Goal: Task Accomplishment & Management: Manage account settings

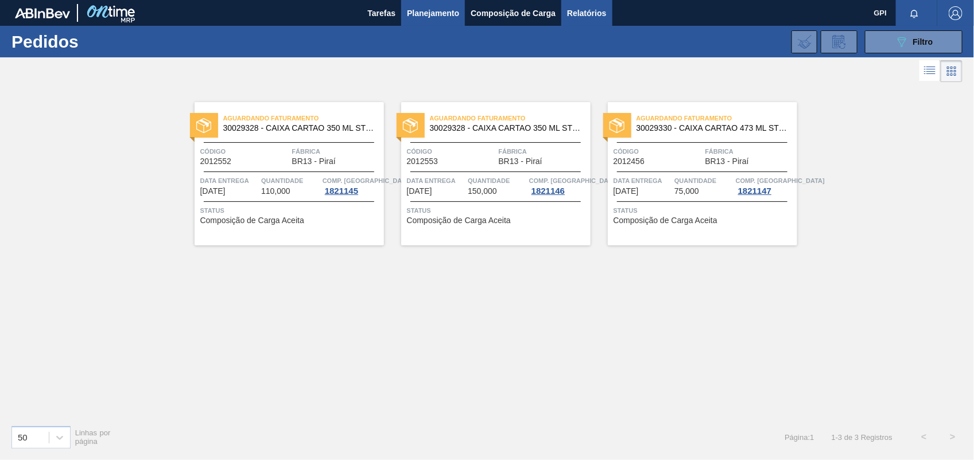
click at [584, 9] on span "Relatórios" at bounding box center [586, 13] width 39 height 14
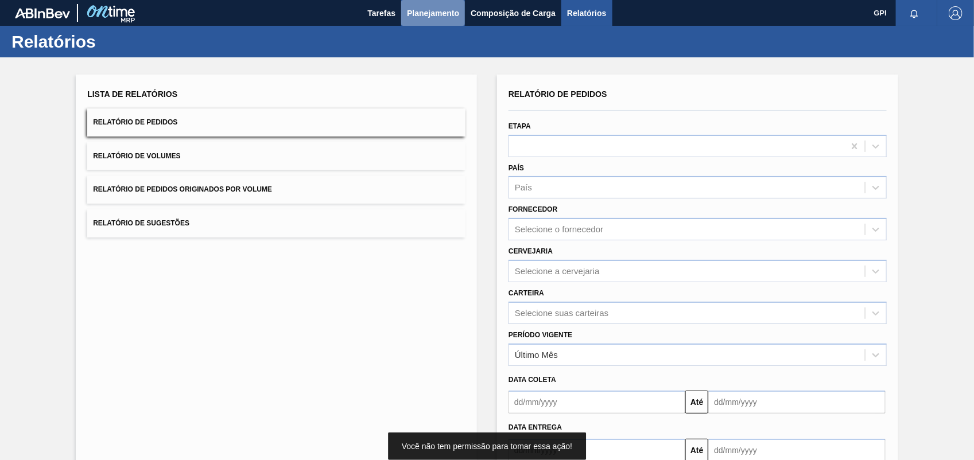
click at [449, 5] on button "Planejamento" at bounding box center [433, 13] width 64 height 26
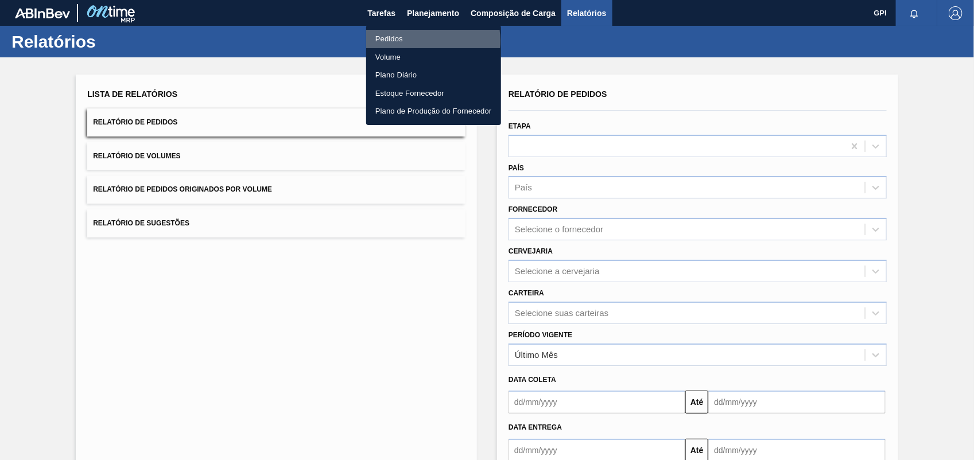
click at [417, 41] on li "Pedidos" at bounding box center [433, 39] width 135 height 18
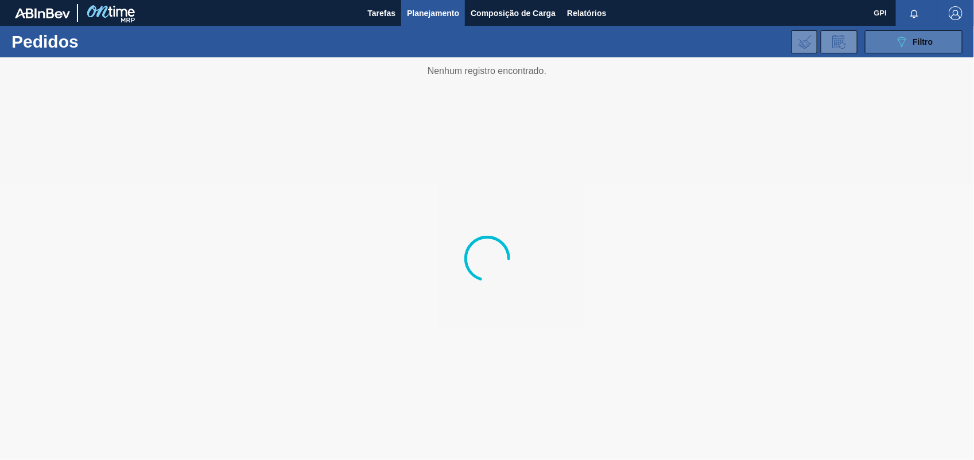
click at [910, 35] on div "089F7B8B-B2A5-4AFE-B5C0-19BA573D28AC Filtro" at bounding box center [914, 42] width 38 height 14
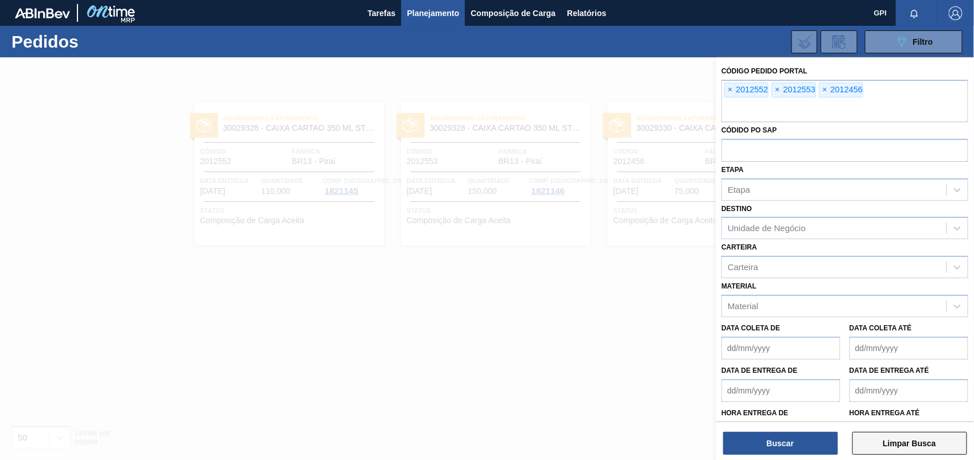
click at [952, 447] on button "Limpar Busca" at bounding box center [910, 443] width 115 height 23
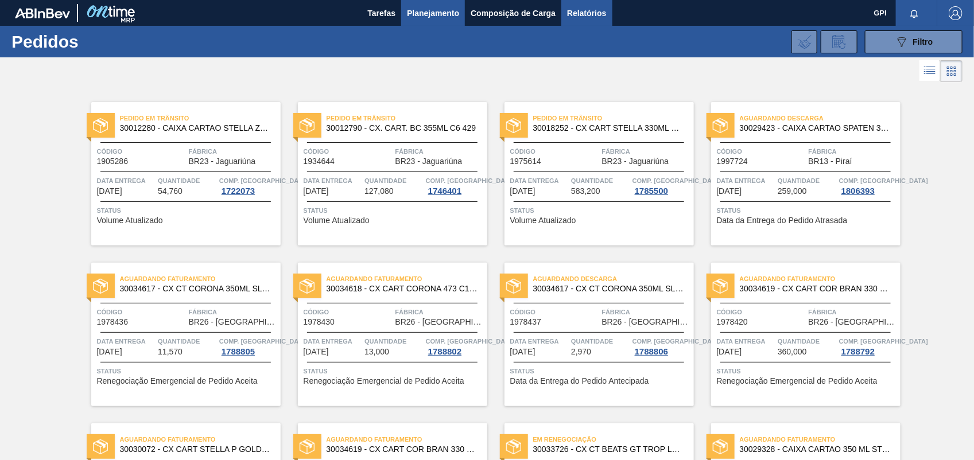
click at [587, 24] on button "Relatórios" at bounding box center [587, 13] width 51 height 26
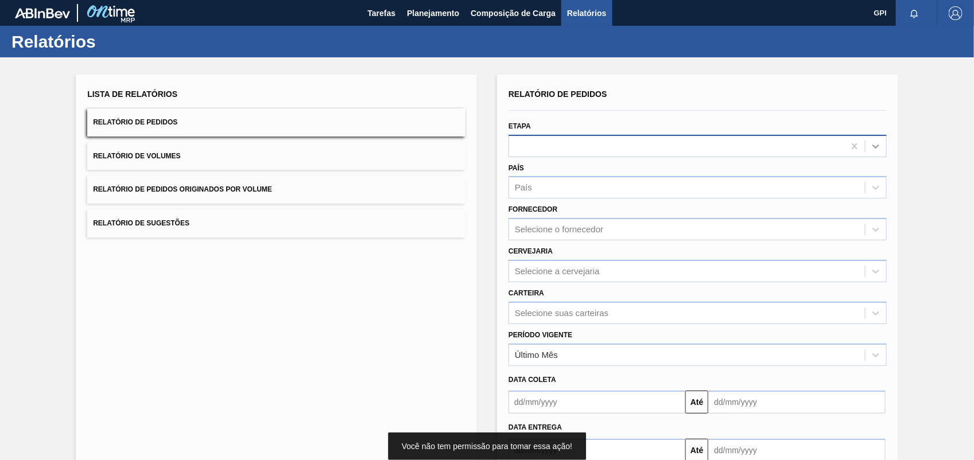
click at [878, 139] on div at bounding box center [876, 146] width 21 height 21
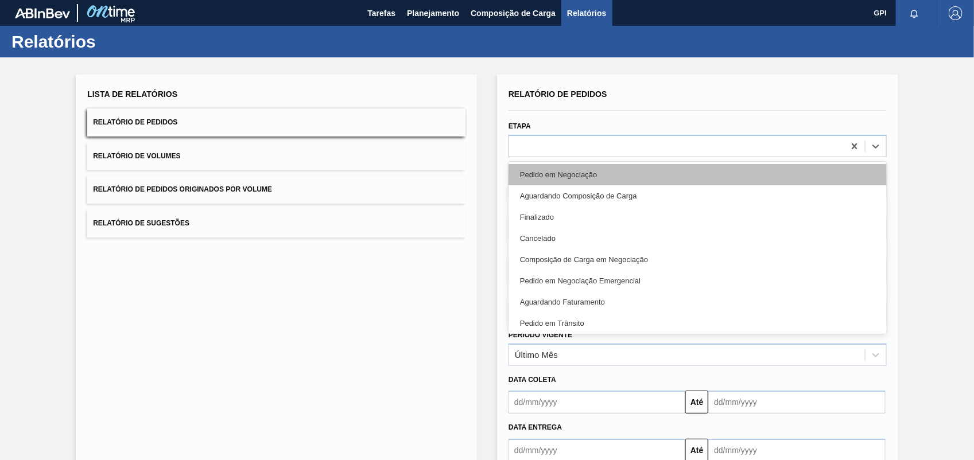
click at [522, 178] on div "Pedido em Negociação" at bounding box center [698, 174] width 378 height 21
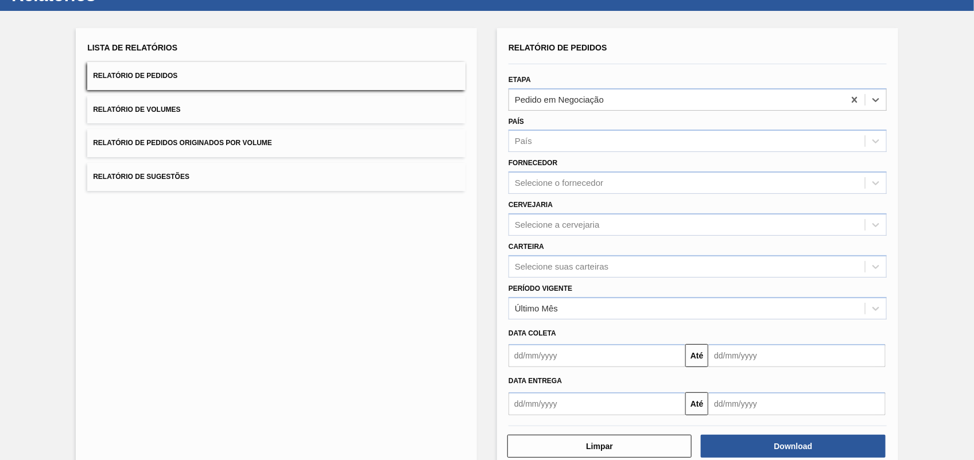
scroll to position [69, 0]
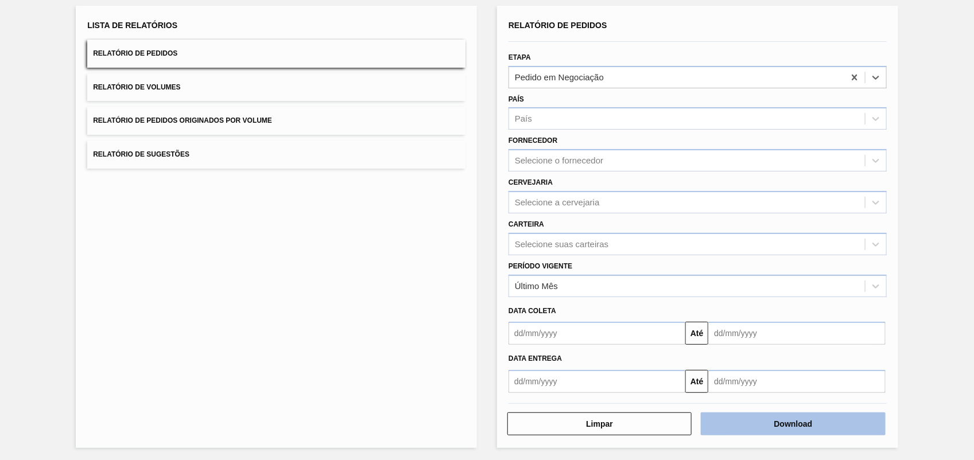
click at [830, 424] on button "Download" at bounding box center [793, 424] width 184 height 23
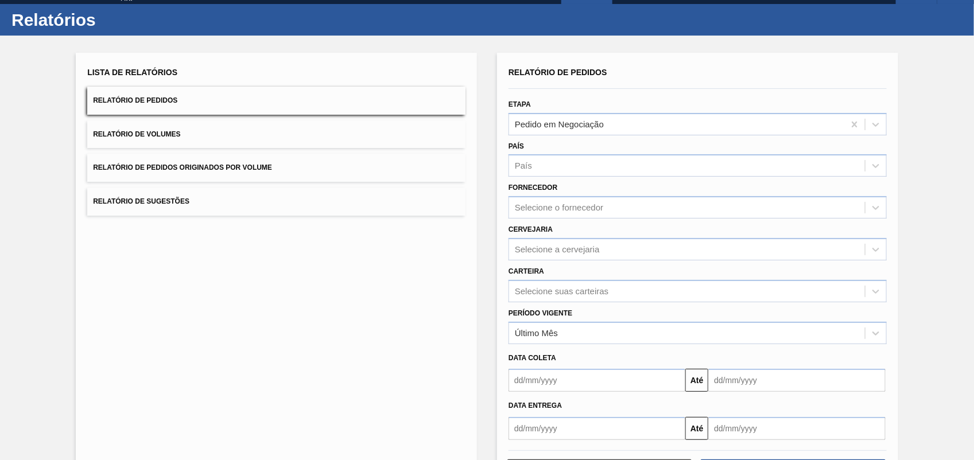
scroll to position [0, 0]
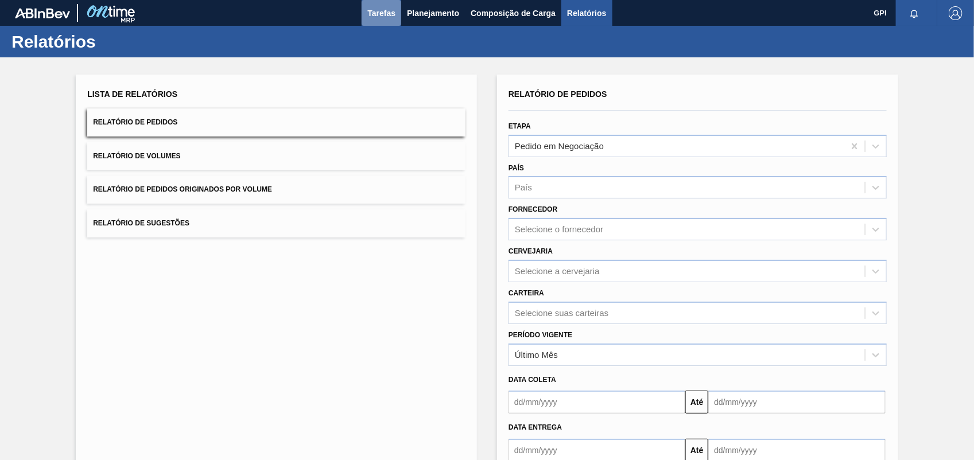
click at [389, 21] on button "Tarefas" at bounding box center [382, 13] width 40 height 26
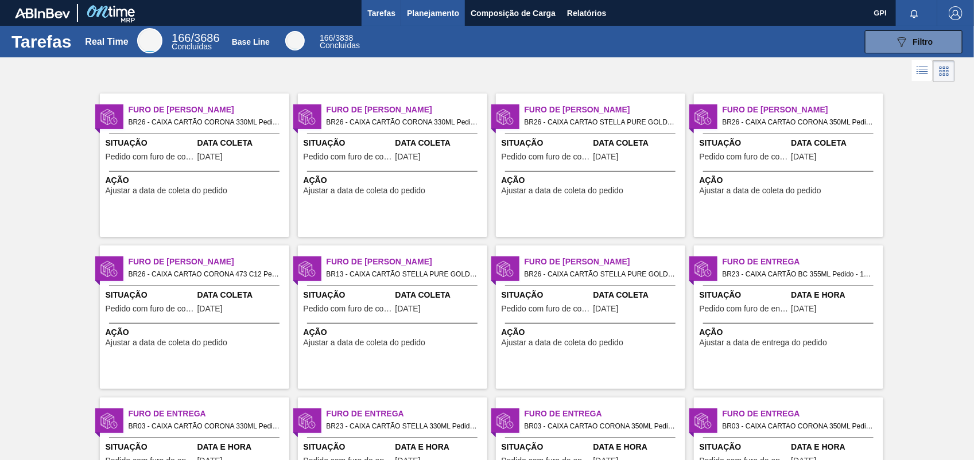
click at [435, 7] on span "Planejamento" at bounding box center [433, 13] width 52 height 14
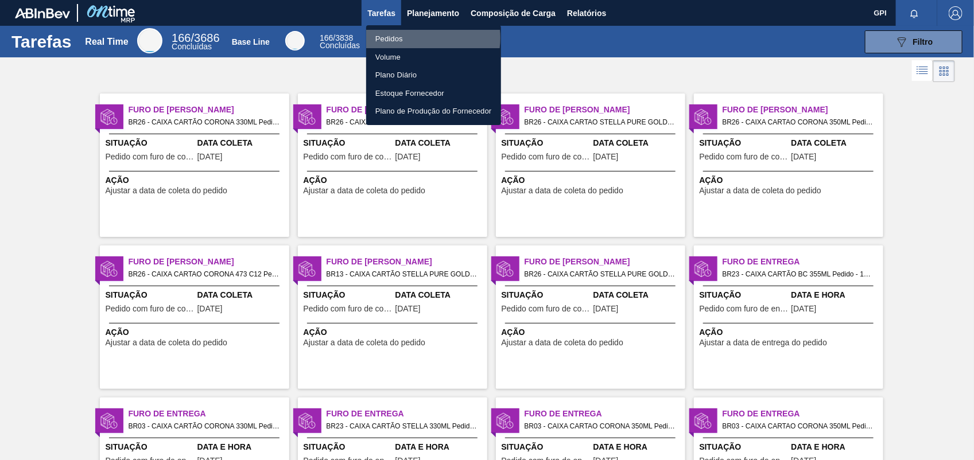
click at [421, 38] on li "Pedidos" at bounding box center [433, 39] width 135 height 18
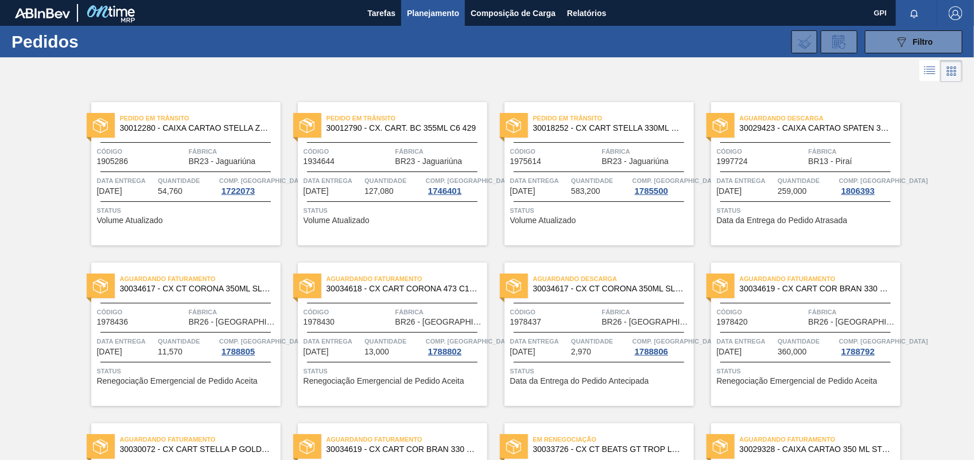
click at [925, 46] on div "089F7B8B-B2A5-4AFE-B5C0-19BA573D28AC Filtro" at bounding box center [914, 42] width 38 height 14
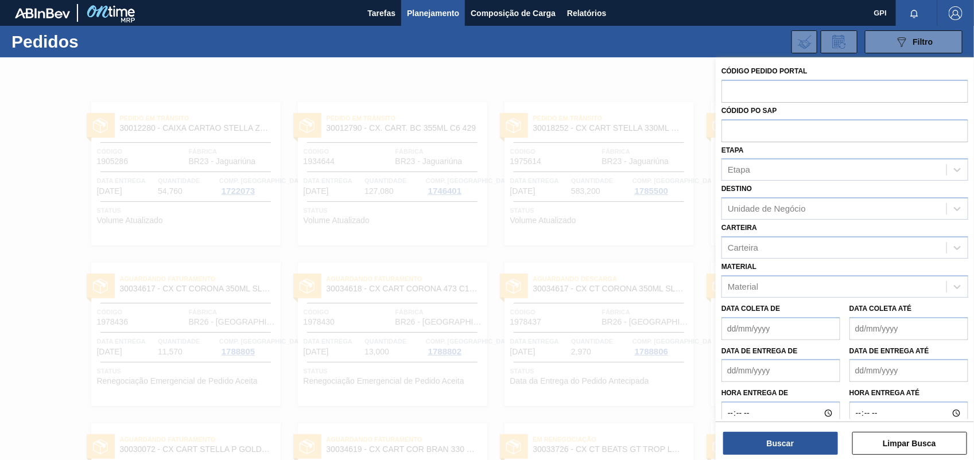
click at [615, 121] on div at bounding box center [487, 287] width 974 height 460
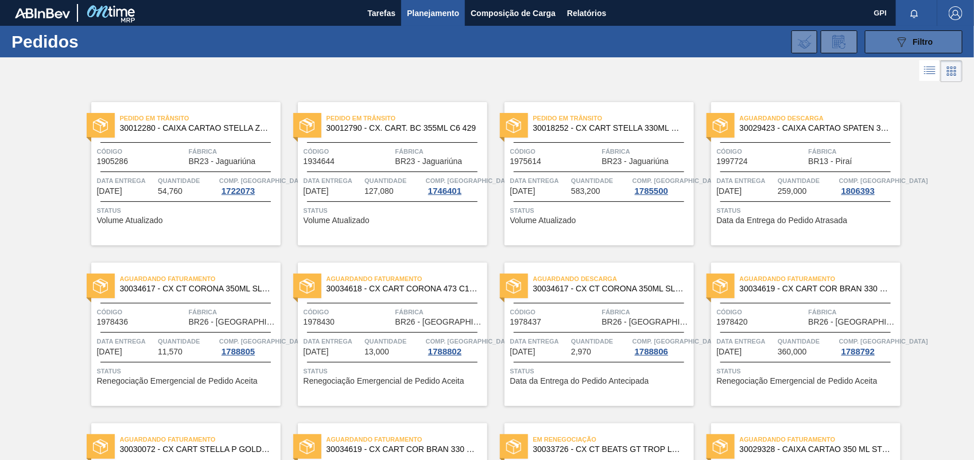
click at [896, 44] on icon "089F7B8B-B2A5-4AFE-B5C0-19BA573D28AC" at bounding box center [902, 42] width 14 height 14
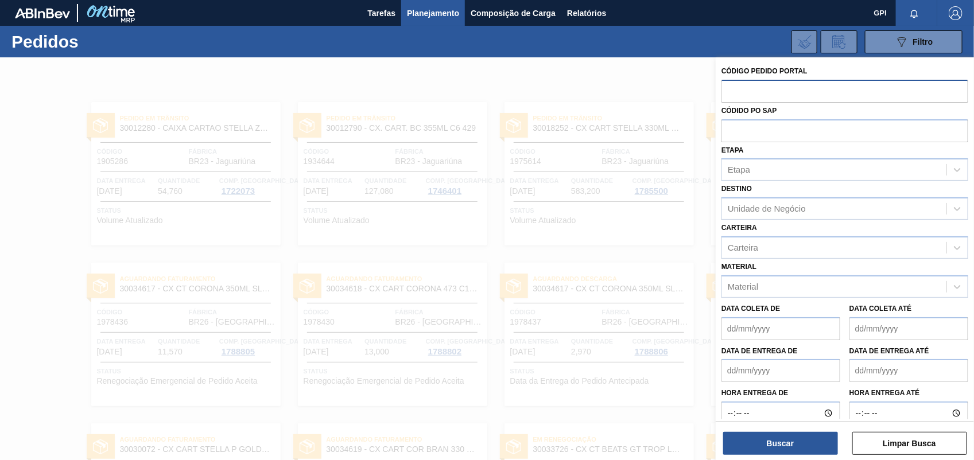
click at [735, 92] on input "text" at bounding box center [845, 91] width 247 height 22
paste input "2013848"
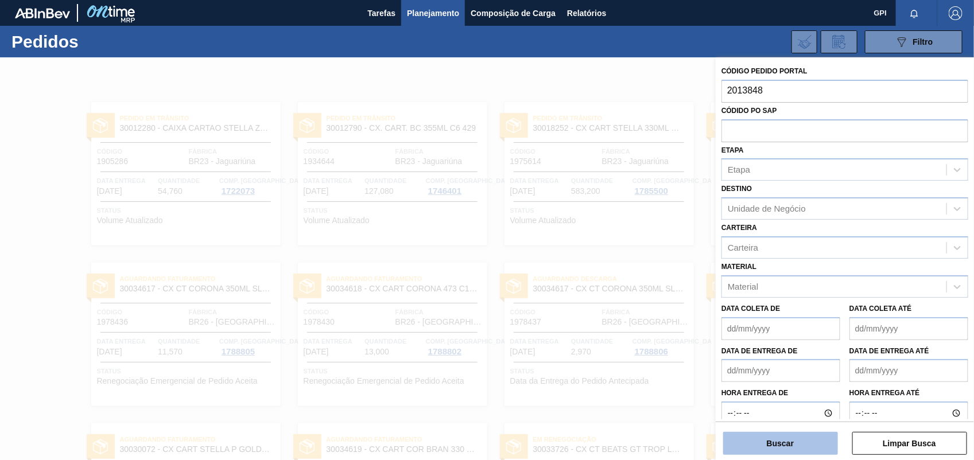
type input "2013848"
click at [798, 444] on button "Buscar" at bounding box center [780, 443] width 115 height 23
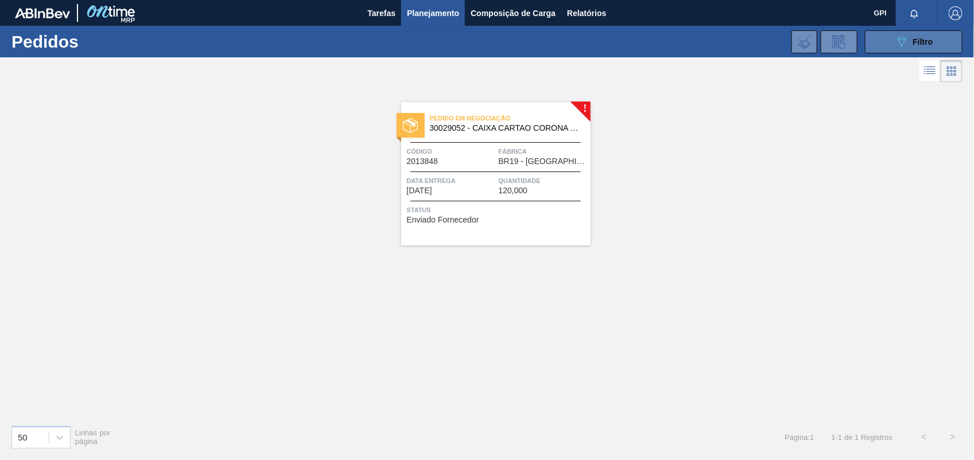
click at [916, 43] on span "Filtro" at bounding box center [923, 41] width 20 height 9
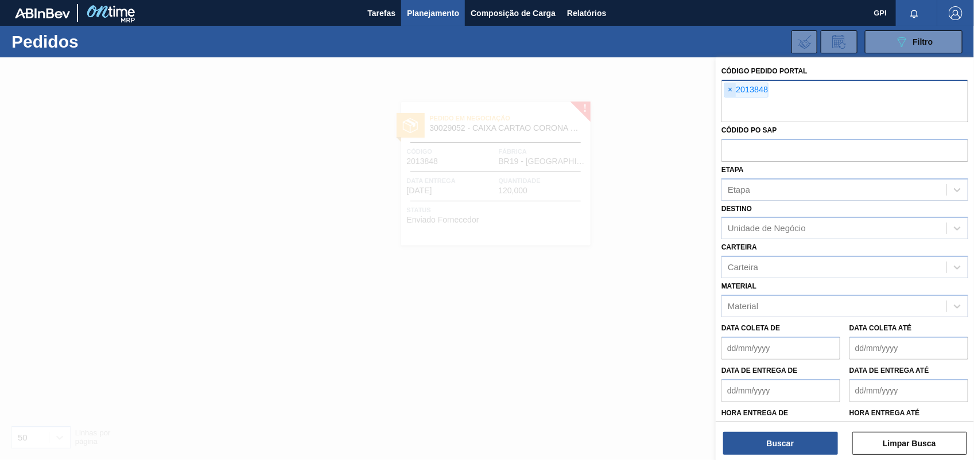
click at [733, 93] on span "×" at bounding box center [730, 90] width 11 height 14
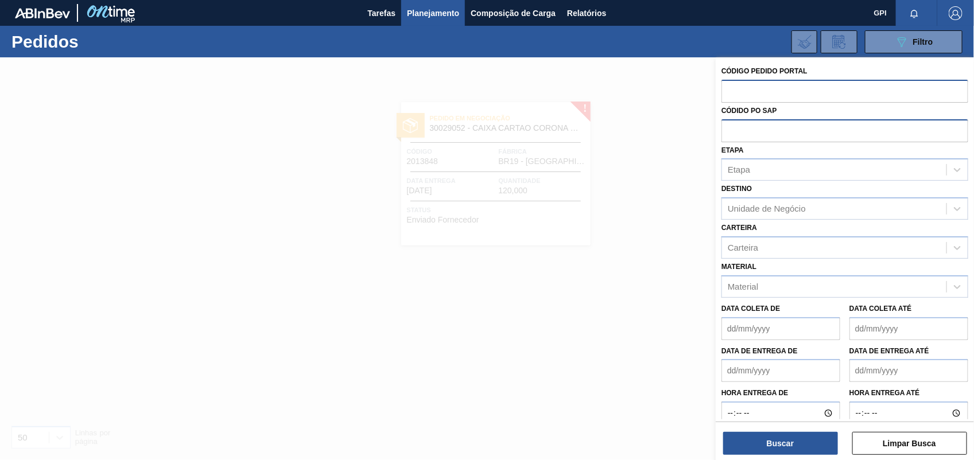
paste input "text"
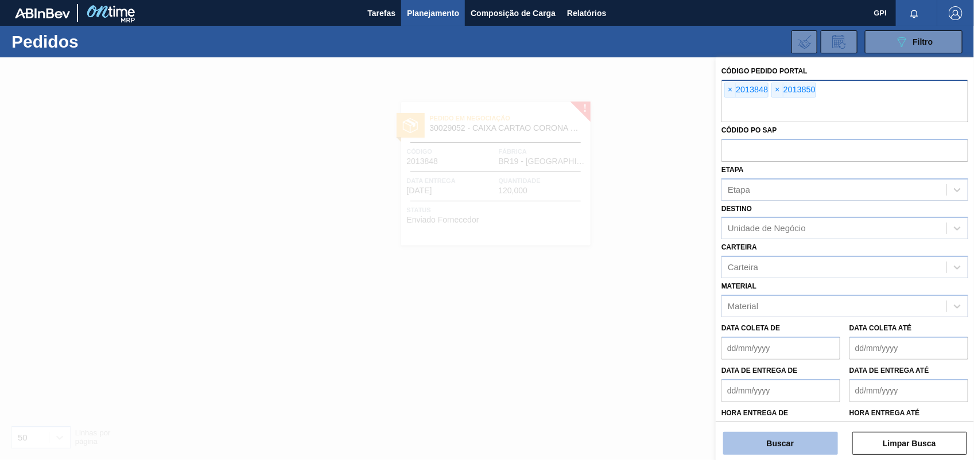
click at [802, 446] on button "Buscar" at bounding box center [780, 443] width 115 height 23
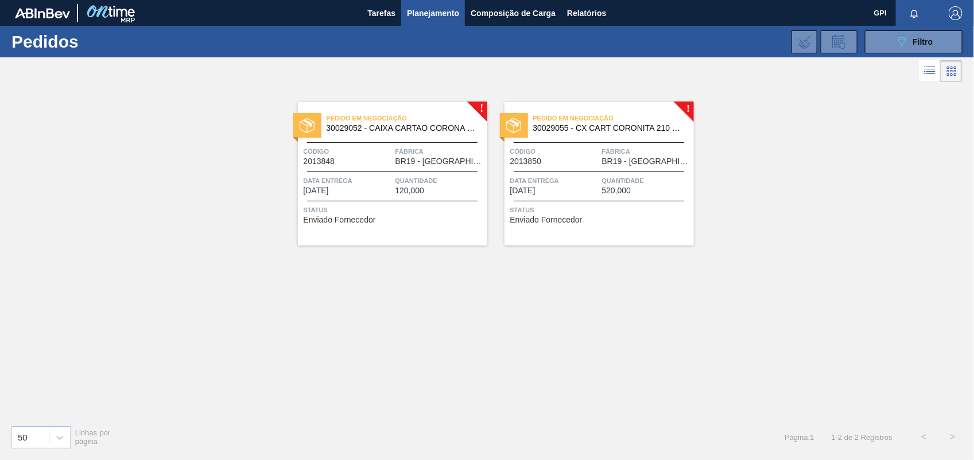
click at [346, 156] on span "Código" at bounding box center [348, 151] width 89 height 11
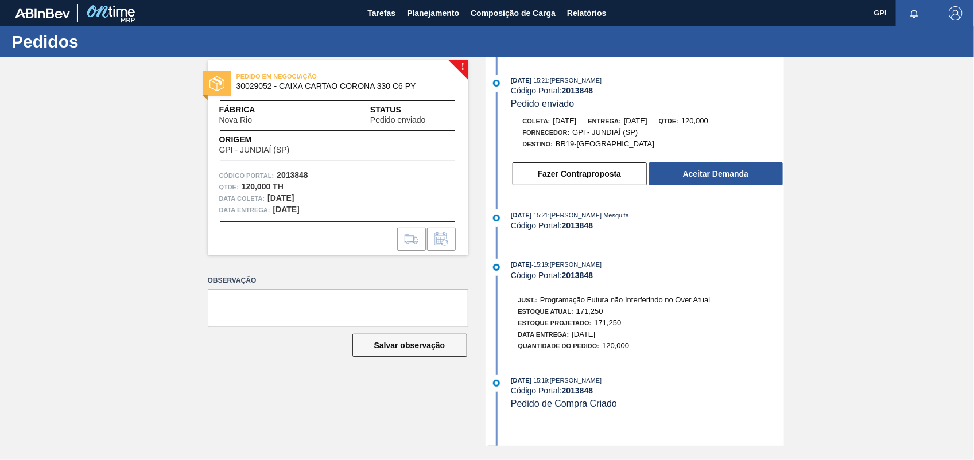
click at [762, 164] on div "Fazer Contraproposta Aceitar Demanda" at bounding box center [648, 173] width 273 height 25
click at [756, 171] on button "Aceitar Demanda" at bounding box center [716, 173] width 134 height 23
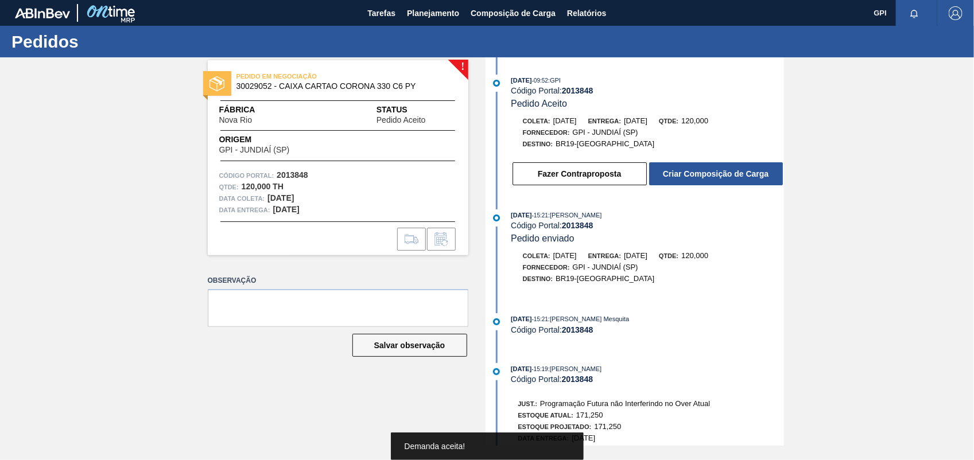
click at [756, 171] on button "Criar Composição de Carga" at bounding box center [716, 173] width 134 height 23
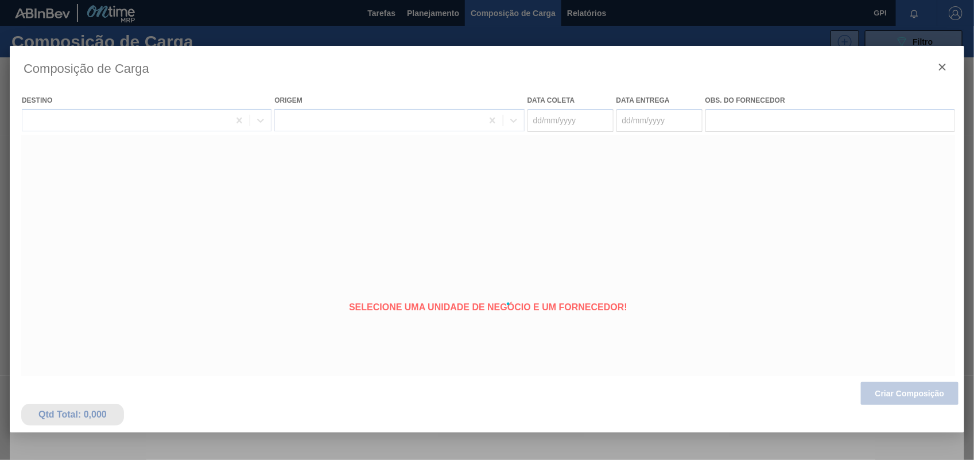
type coleta "21/09/2025"
type entrega "[DATE]"
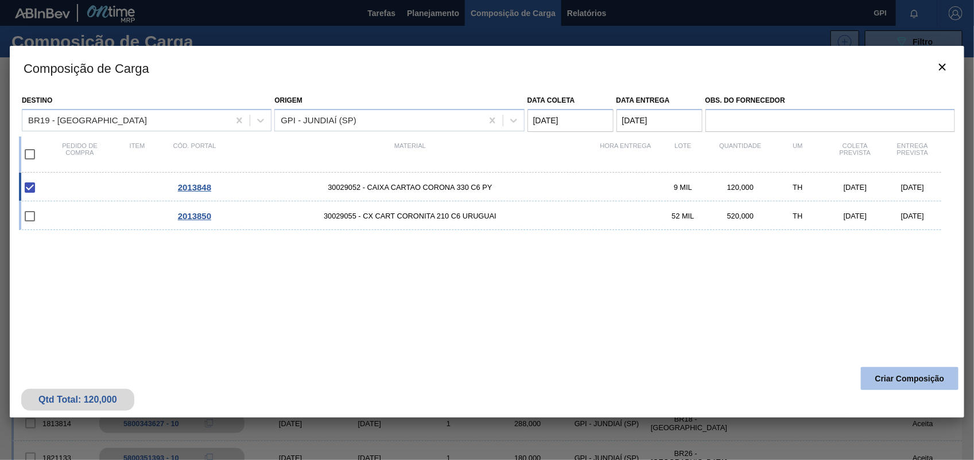
click at [886, 386] on button "Criar Composição" at bounding box center [910, 378] width 98 height 23
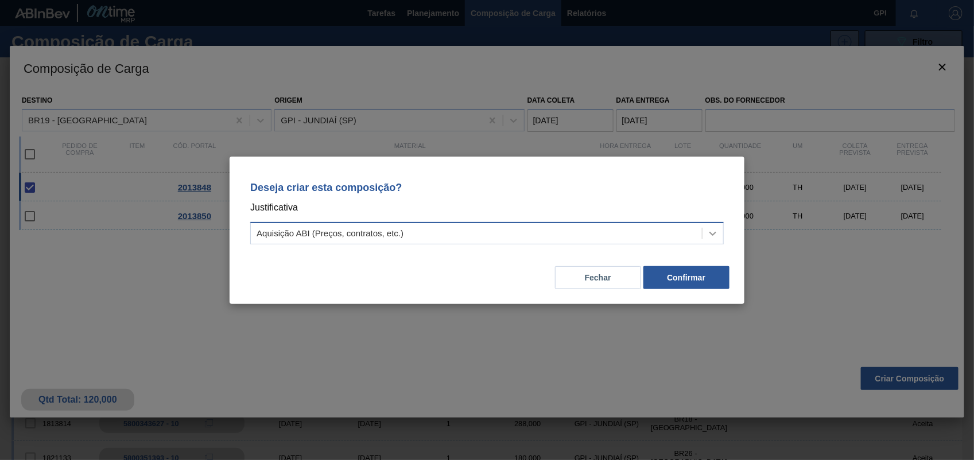
click at [719, 230] on div at bounding box center [713, 233] width 21 height 21
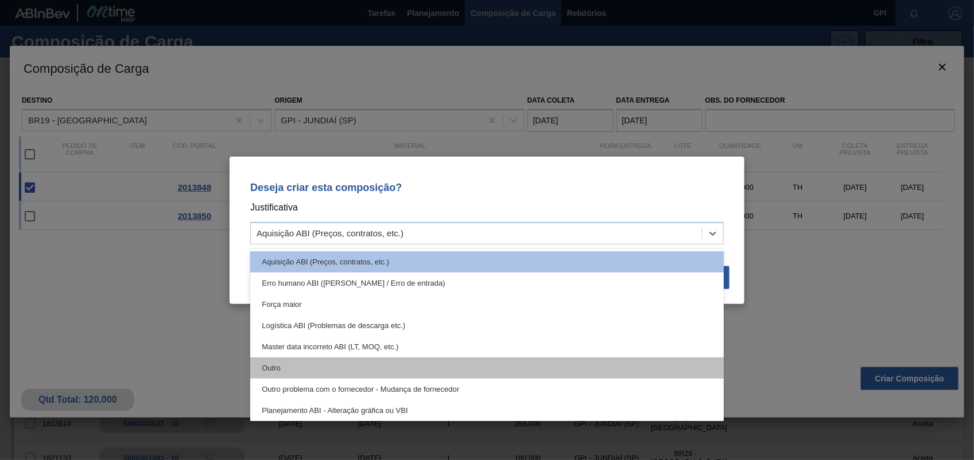
click at [288, 373] on div "Outro" at bounding box center [487, 368] width 474 height 21
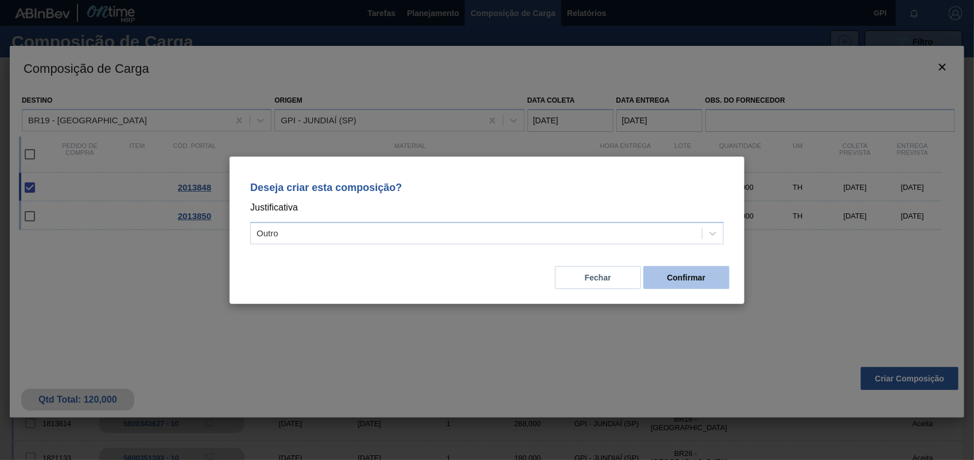
click at [685, 279] on button "Confirmar" at bounding box center [687, 277] width 86 height 23
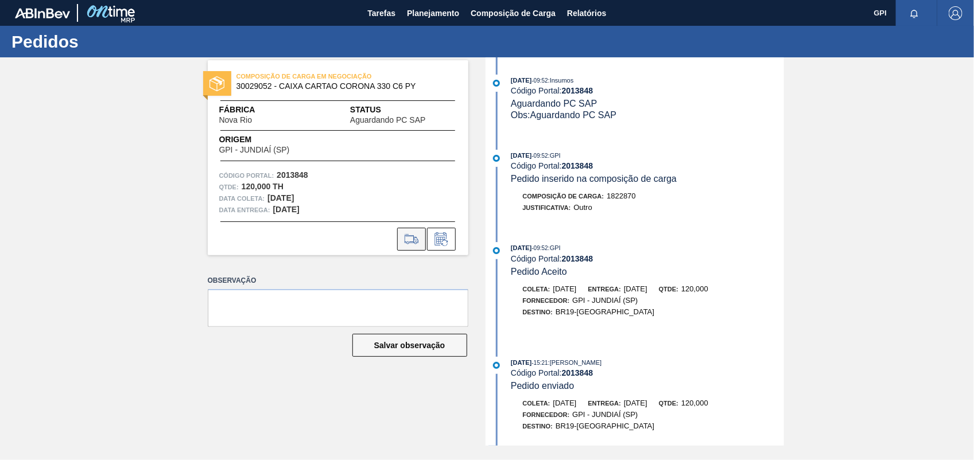
click at [409, 234] on icon at bounding box center [411, 240] width 18 height 14
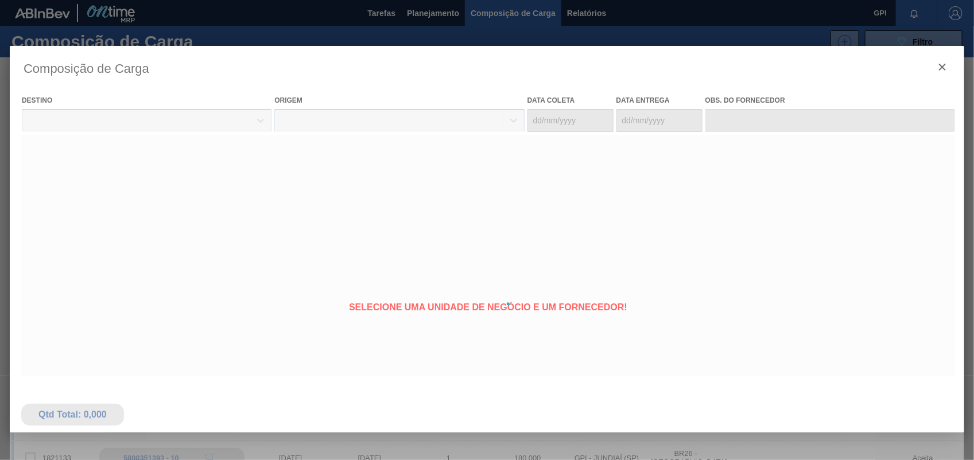
type coleta "21/09/2025"
type entrega "[DATE]"
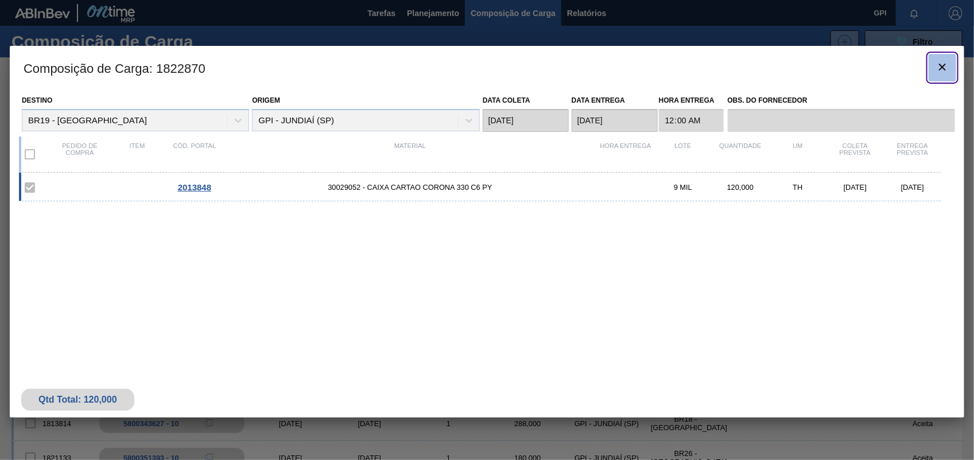
click at [943, 69] on icon "botão de ícone" at bounding box center [943, 67] width 14 height 14
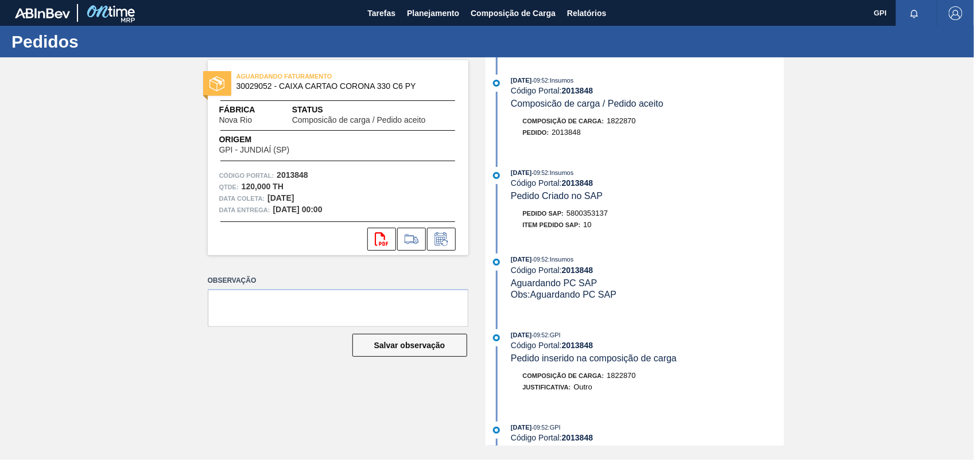
click at [598, 219] on div "Pedido SAP: 5800353137" at bounding box center [566, 213] width 86 height 11
copy span "5800353137"
click at [291, 179] on strong "2013848" at bounding box center [293, 175] width 32 height 9
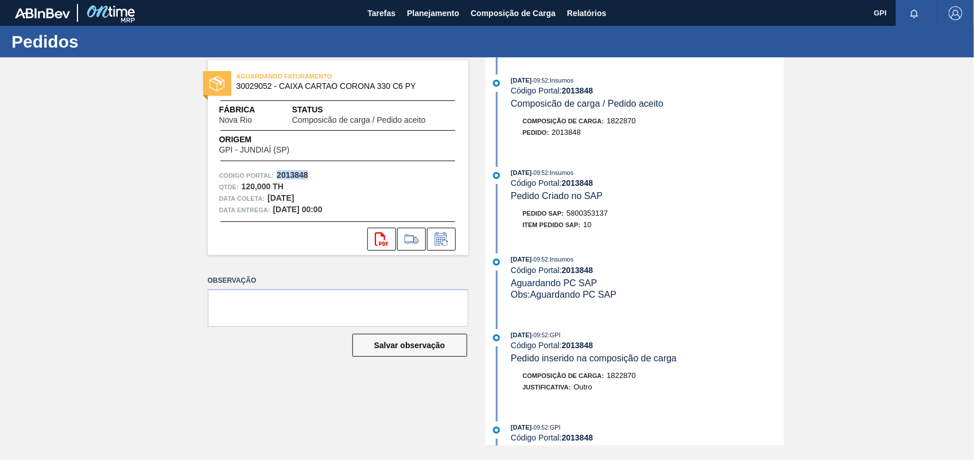
copy strong "2013848"
click at [383, 235] on icon at bounding box center [381, 240] width 13 height 14
click at [802, 267] on div "AGUARDANDO FATURAMENTO 30029052 - CAIXA CARTAO CORONA 330 C6 PY Fábrica Nova Ri…" at bounding box center [487, 251] width 974 height 389
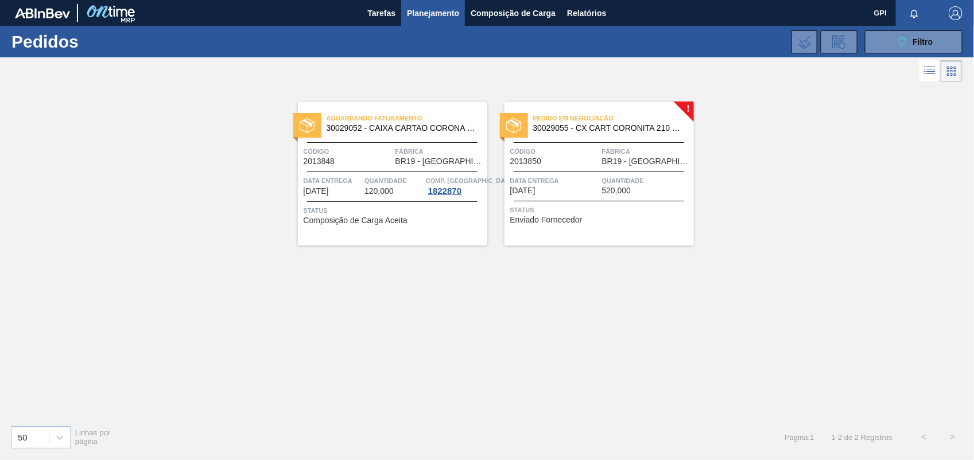
click at [566, 158] on div "Código 2013850" at bounding box center [554, 156] width 89 height 20
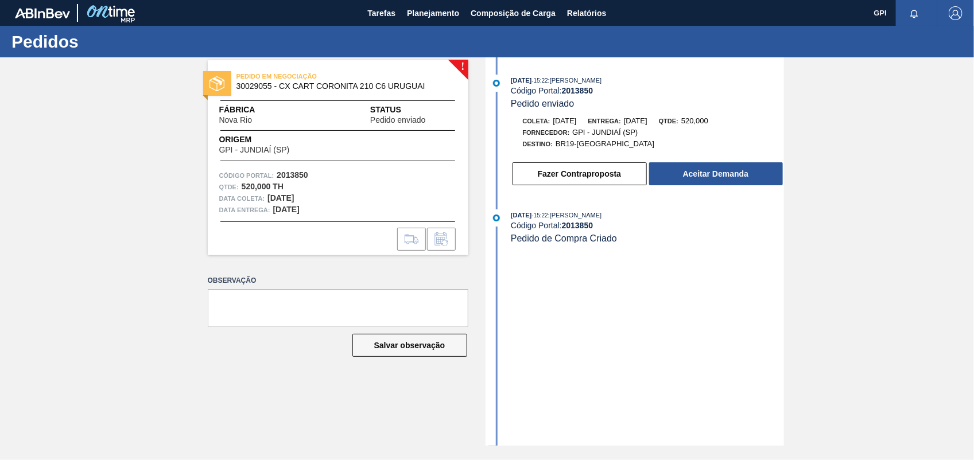
click at [679, 176] on button "Aceitar Demanda" at bounding box center [716, 173] width 134 height 23
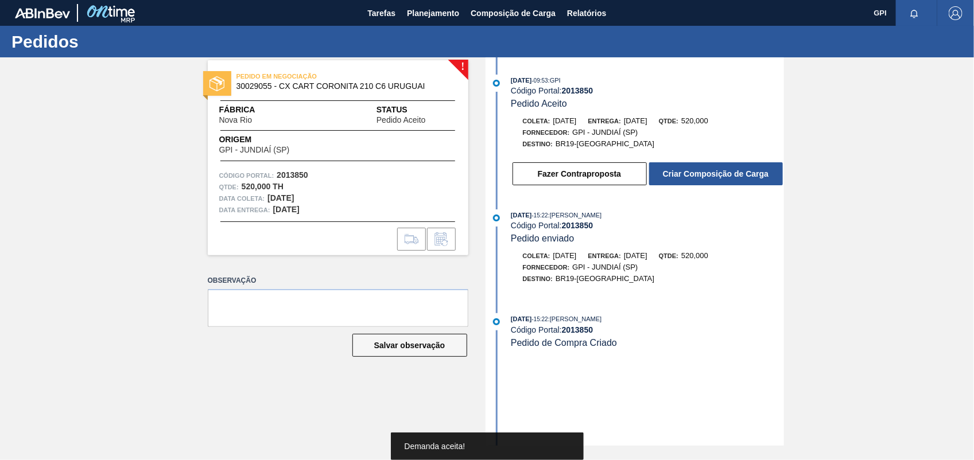
click at [679, 176] on button "Criar Composição de Carga" at bounding box center [716, 173] width 134 height 23
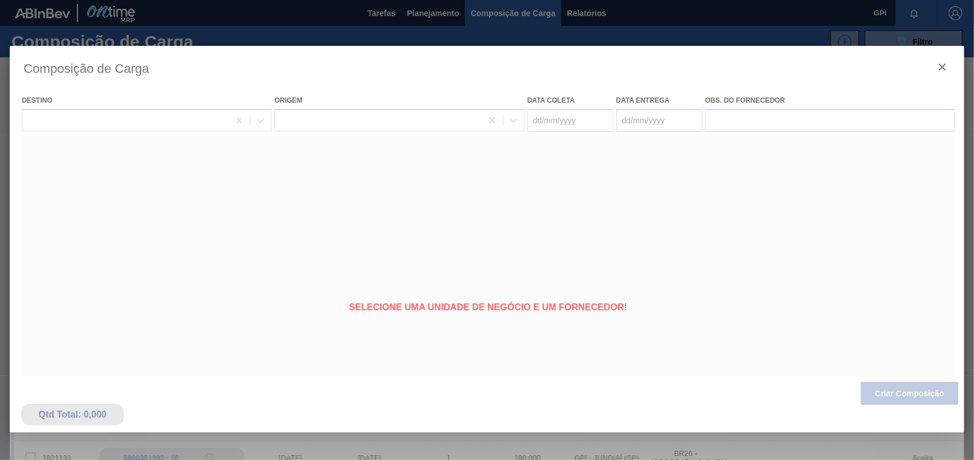
type coleta "21/09/2025"
type entrega "[DATE]"
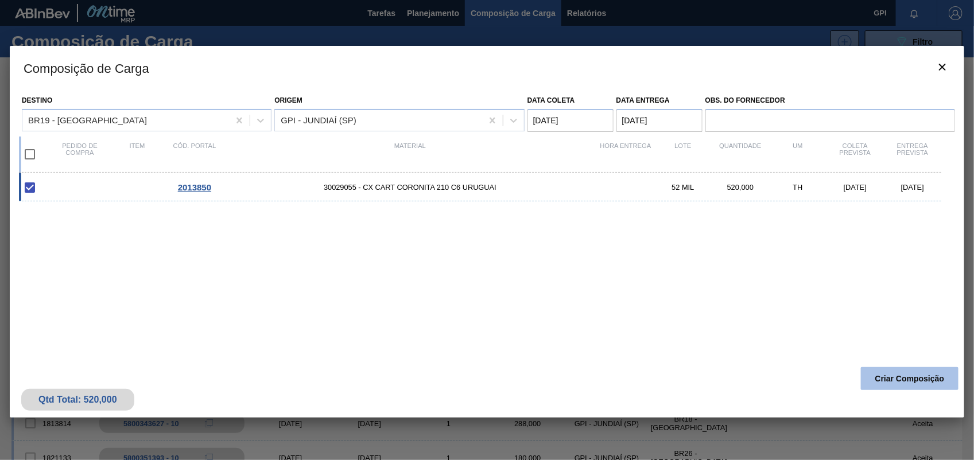
click at [905, 386] on button "Criar Composição" at bounding box center [910, 378] width 98 height 23
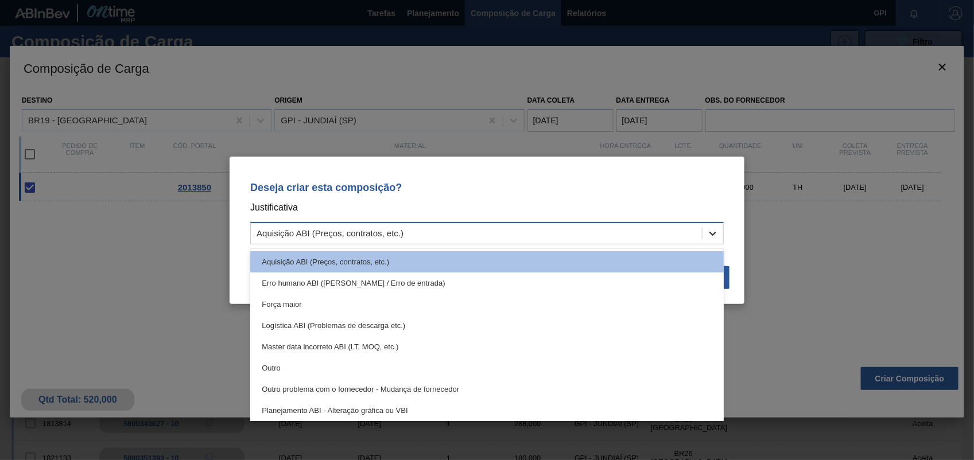
click at [712, 223] on div at bounding box center [713, 233] width 21 height 21
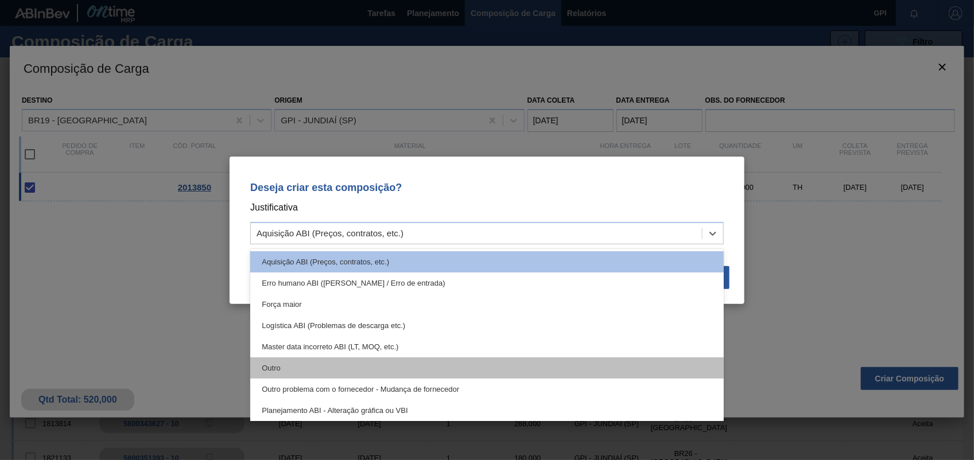
click at [309, 361] on div "Outro" at bounding box center [487, 368] width 474 height 21
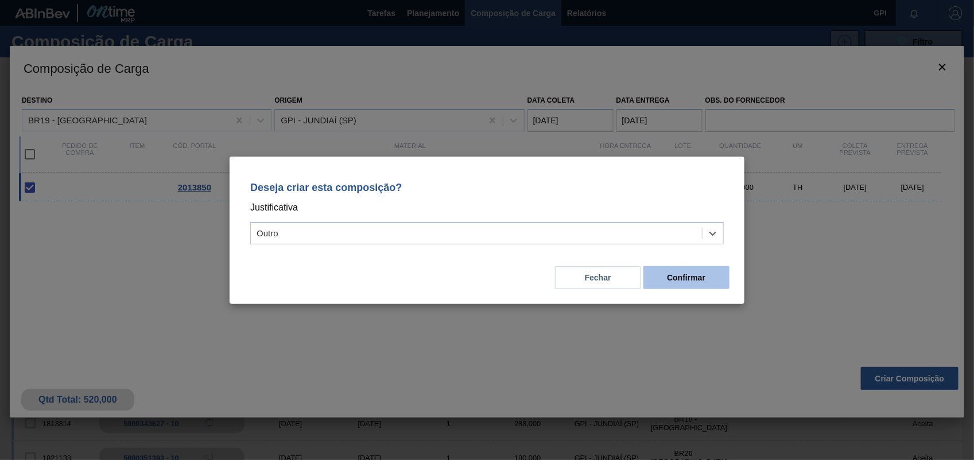
click at [715, 276] on button "Confirmar" at bounding box center [687, 277] width 86 height 23
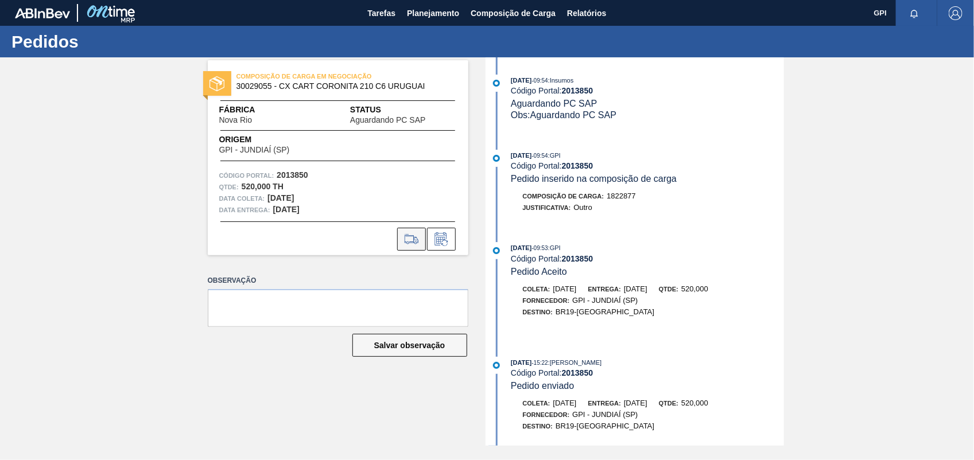
click at [406, 237] on icon at bounding box center [411, 240] width 18 height 14
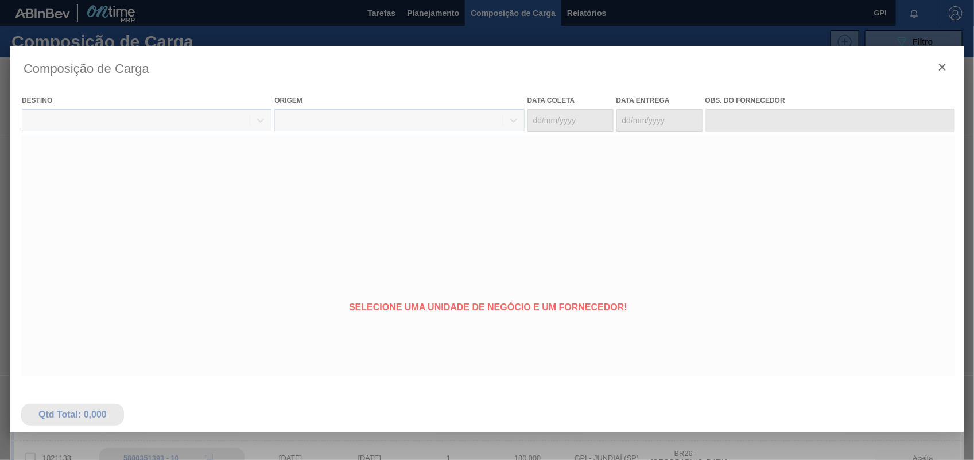
type coleta "21/09/2025"
type entrega "[DATE]"
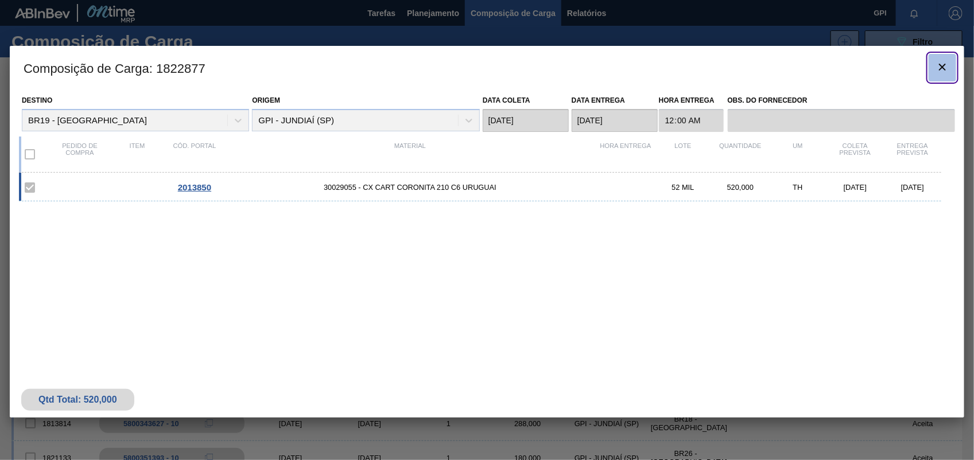
click at [938, 70] on icon "botão de ícone" at bounding box center [943, 67] width 14 height 14
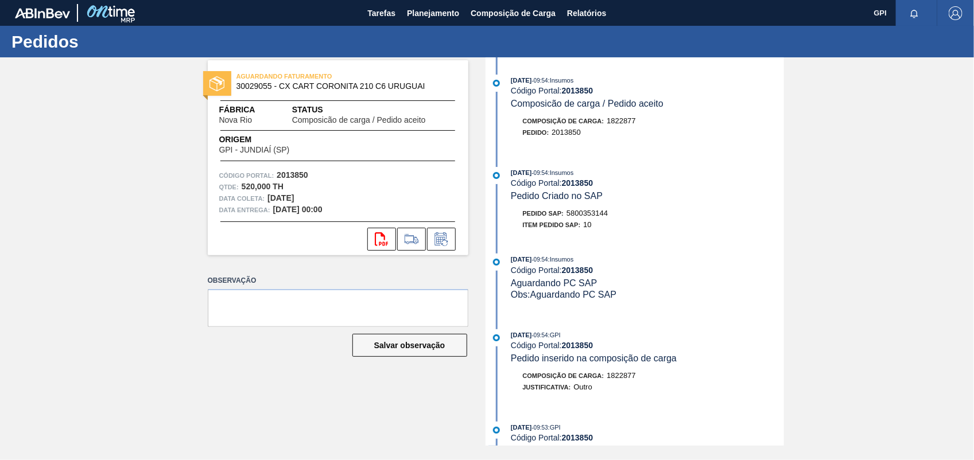
click at [595, 218] on span "5800353144" at bounding box center [587, 213] width 41 height 9
copy span "5800353144"
click at [295, 173] on strong "2013850" at bounding box center [293, 175] width 32 height 9
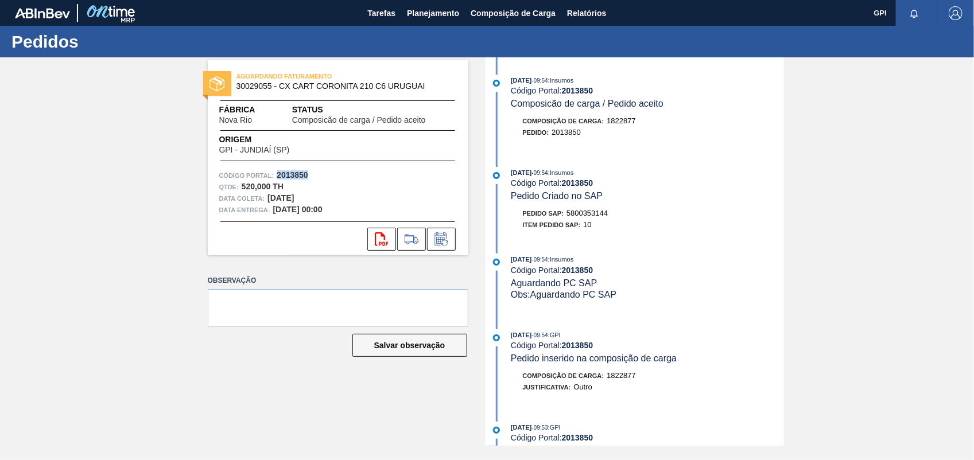
copy strong "2013850"
click at [385, 243] on icon "svg{fill:#ff0000}" at bounding box center [382, 240] width 14 height 14
click at [911, 256] on div "AGUARDANDO FATURAMENTO 30029055 - CX CART CORONITA 210 C6 URUGUAI Fábrica Nova …" at bounding box center [487, 251] width 974 height 389
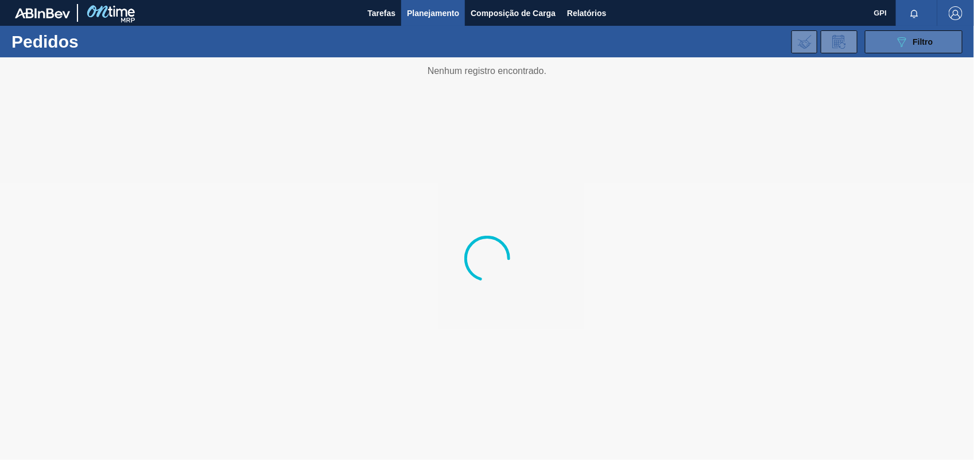
click at [917, 44] on span "Filtro" at bounding box center [923, 41] width 20 height 9
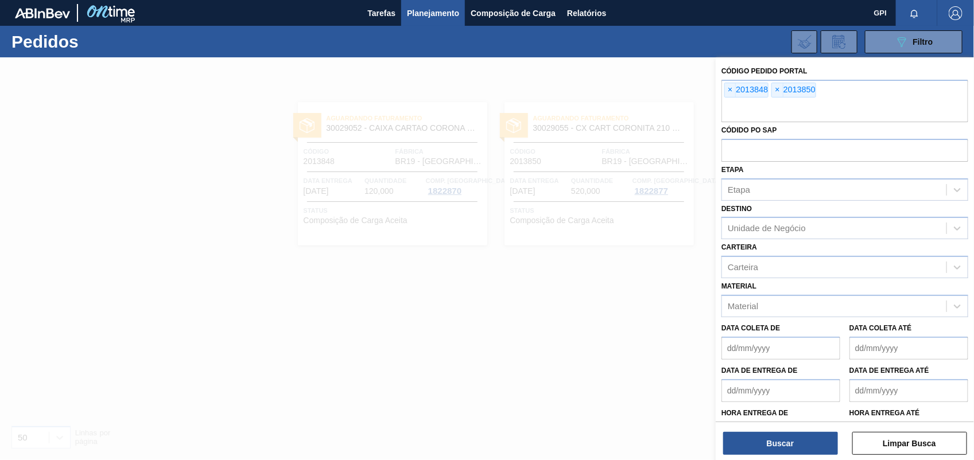
click at [735, 87] on span "×" at bounding box center [730, 90] width 11 height 14
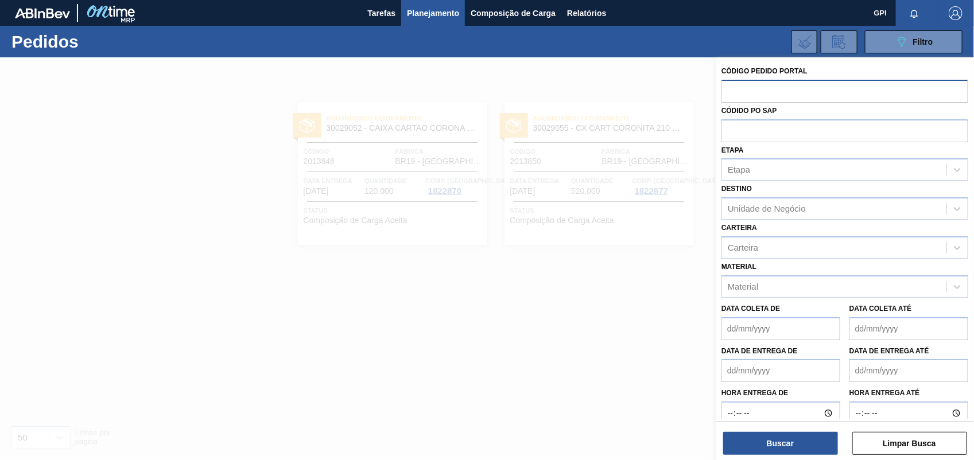
paste input "2013847"
type input "2013847"
click at [735, 445] on button "Buscar" at bounding box center [780, 443] width 115 height 23
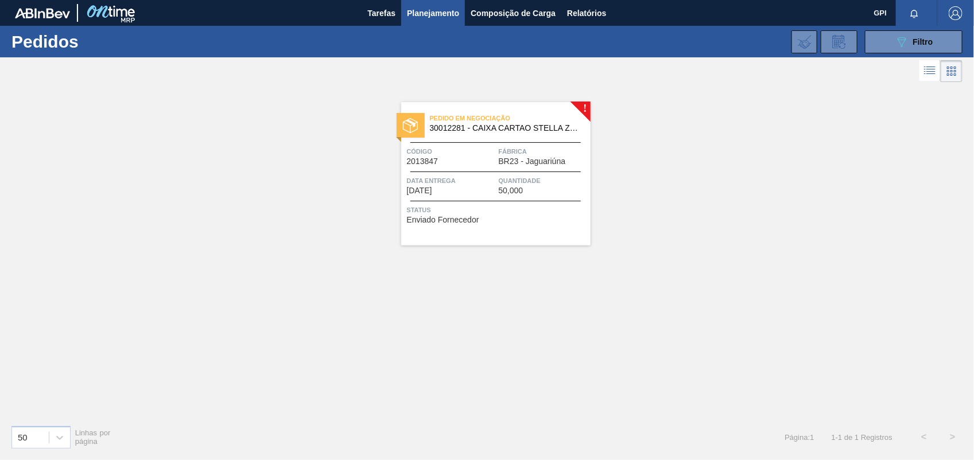
click at [450, 161] on div "Código 2013847" at bounding box center [451, 156] width 89 height 20
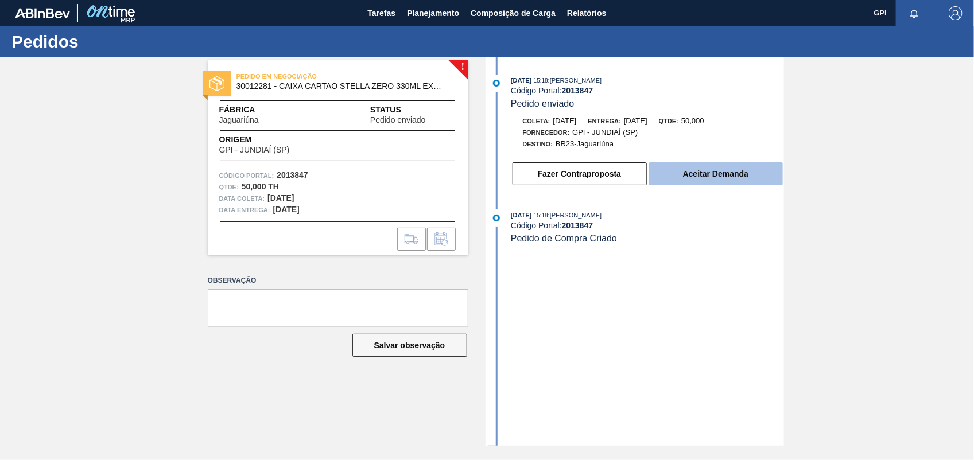
click at [730, 184] on button "Aceitar Demanda" at bounding box center [716, 173] width 134 height 23
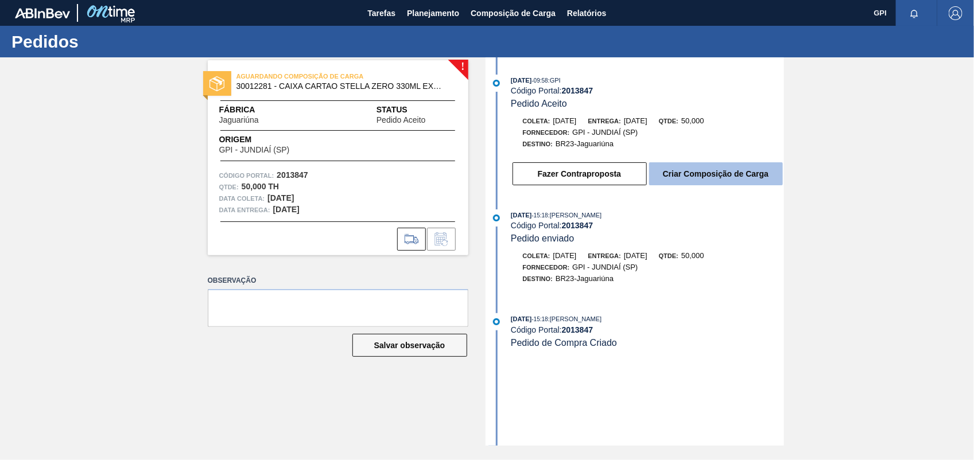
click at [730, 185] on button "Criar Composição de Carga" at bounding box center [716, 173] width 134 height 23
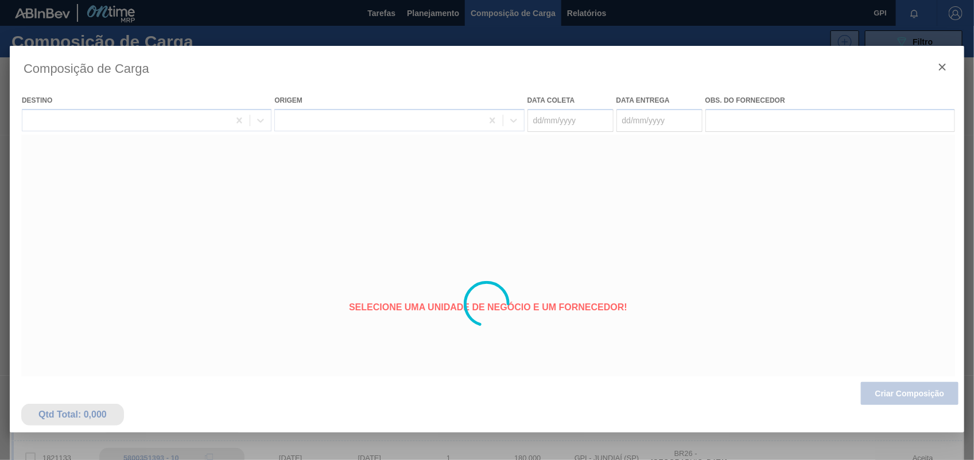
type coleta "21/09/2025"
type entrega "[DATE]"
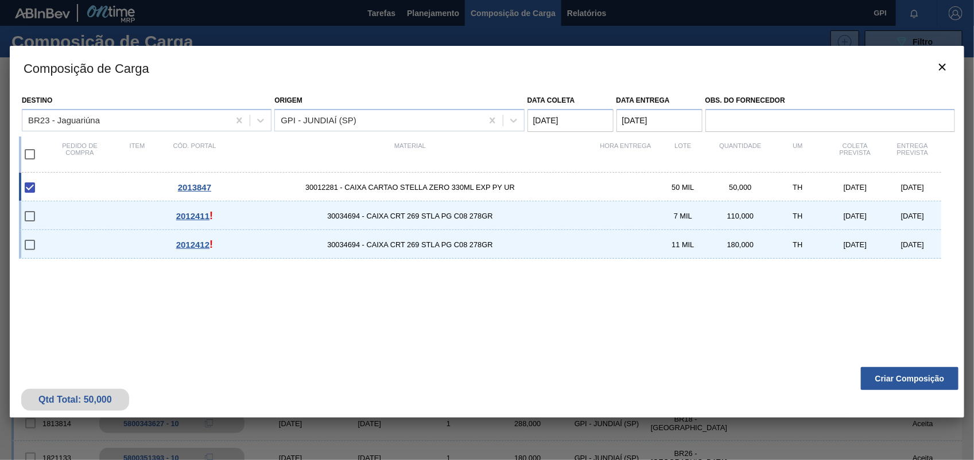
click at [900, 377] on button "Criar Composição" at bounding box center [910, 378] width 98 height 23
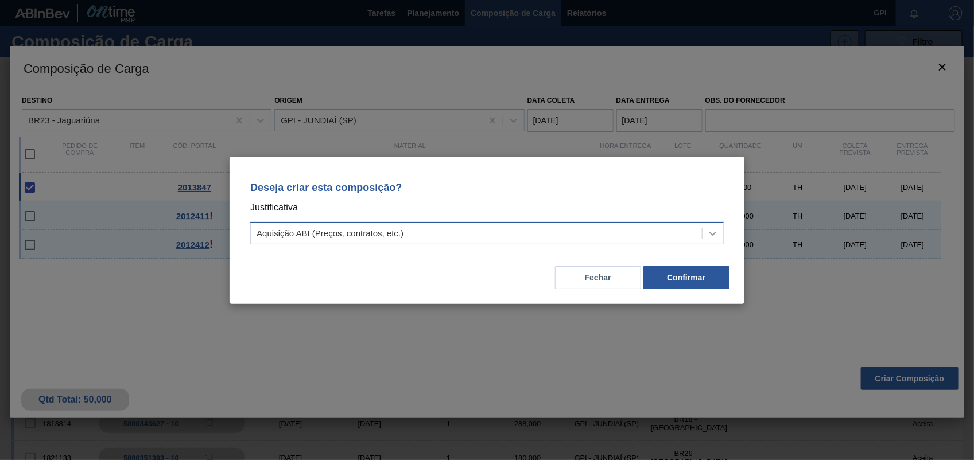
click at [708, 233] on icon at bounding box center [712, 233] width 11 height 11
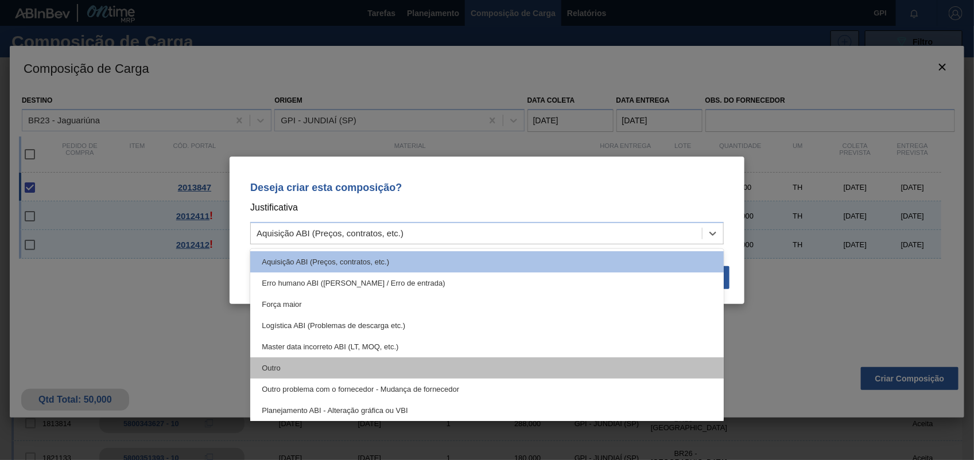
click at [337, 367] on div "Outro" at bounding box center [487, 368] width 474 height 21
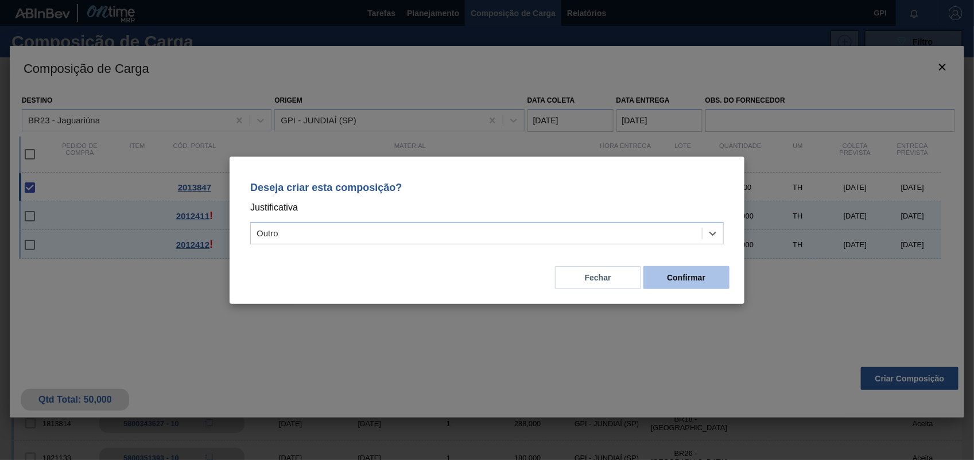
click at [698, 267] on button "Confirmar" at bounding box center [687, 277] width 86 height 23
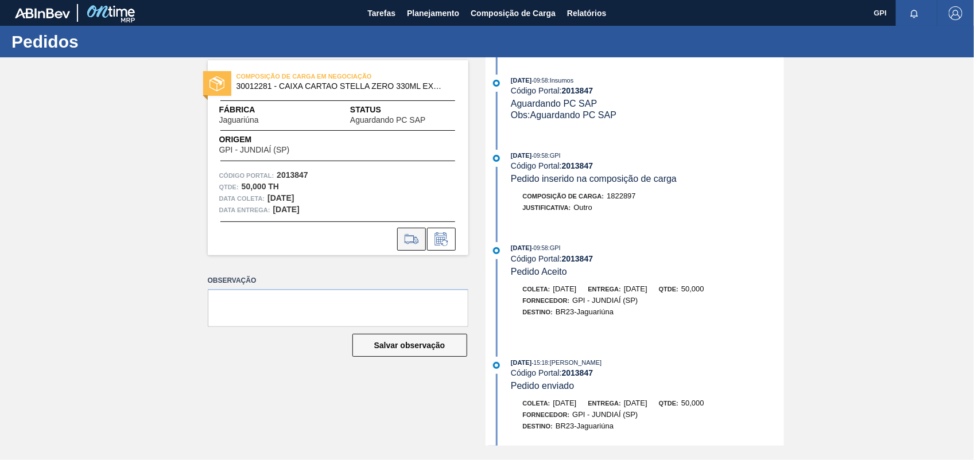
click at [406, 239] on icon at bounding box center [411, 240] width 18 height 14
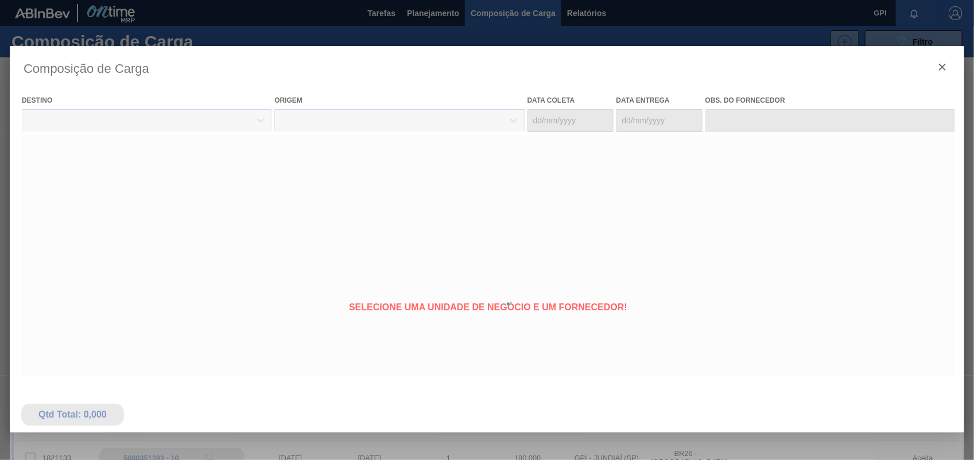
type coleta "21/09/2025"
type entrega "[DATE]"
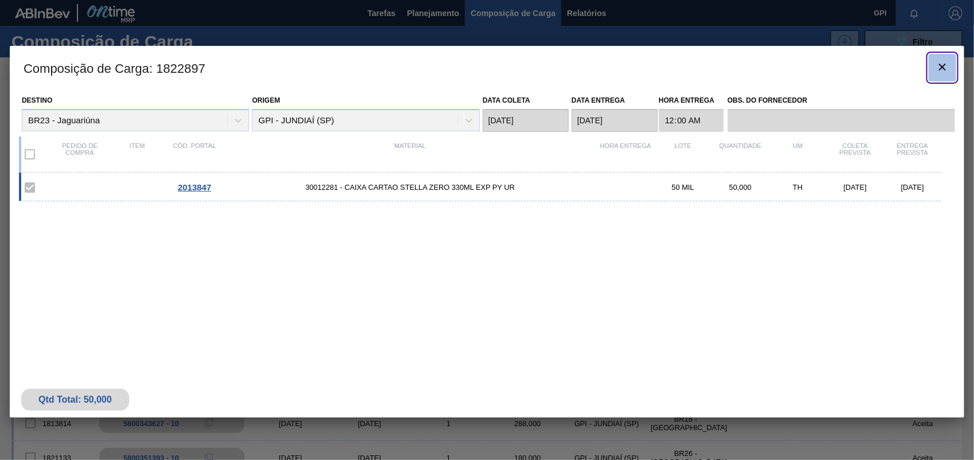
click at [940, 62] on icon "botão de ícone" at bounding box center [943, 67] width 14 height 14
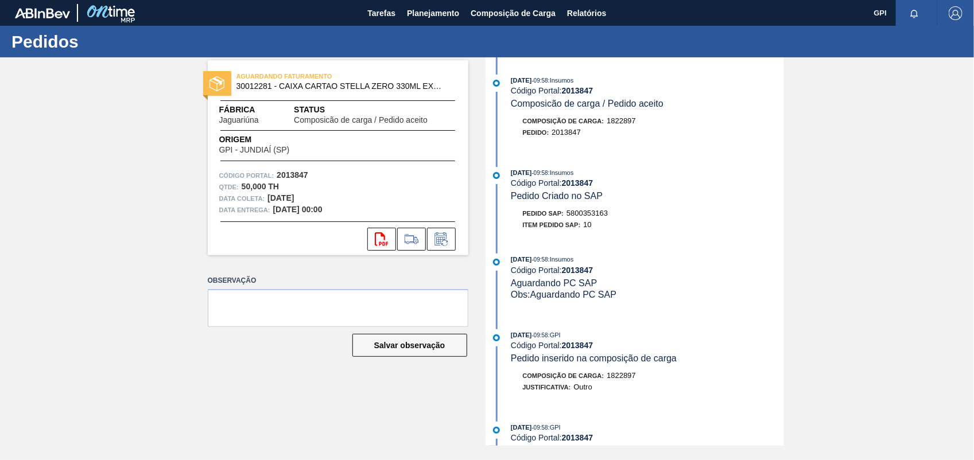
click at [593, 218] on span "5800353163" at bounding box center [587, 213] width 41 height 9
copy span "5800353163"
click at [291, 178] on strong "2013847" at bounding box center [293, 175] width 32 height 9
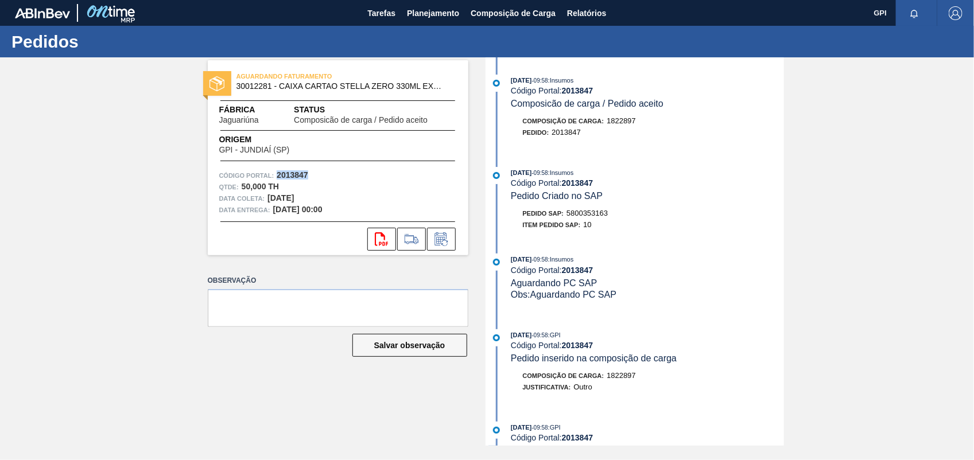
copy strong "2013847"
click at [382, 244] on icon "svg{fill:#ff0000}" at bounding box center [382, 240] width 14 height 14
click at [819, 219] on div "AGUARDANDO FATURAMENTO 30012281 - CAIXA CARTAO STELLA ZERO 330ML EXP PY UR Fábr…" at bounding box center [487, 251] width 974 height 389
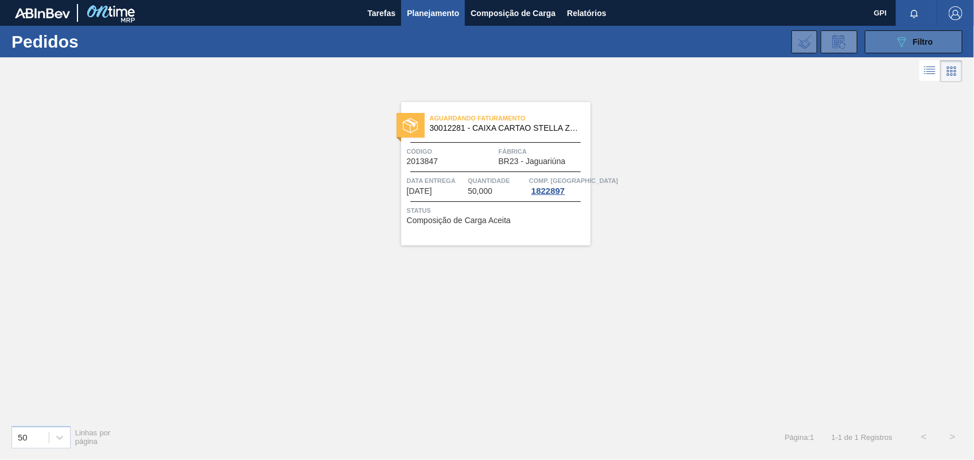
click at [891, 32] on button "089F7B8B-B2A5-4AFE-B5C0-19BA573D28AC Filtro" at bounding box center [914, 41] width 98 height 23
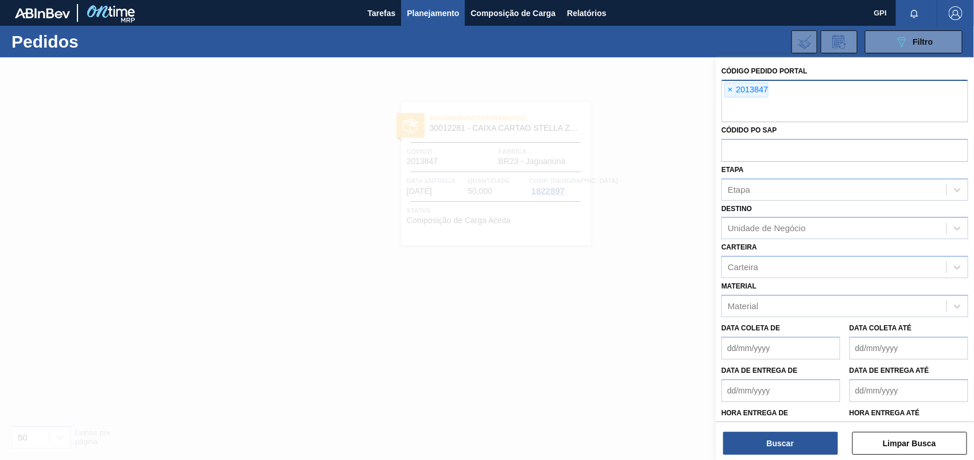
click at [725, 90] on span "×" at bounding box center [730, 90] width 11 height 14
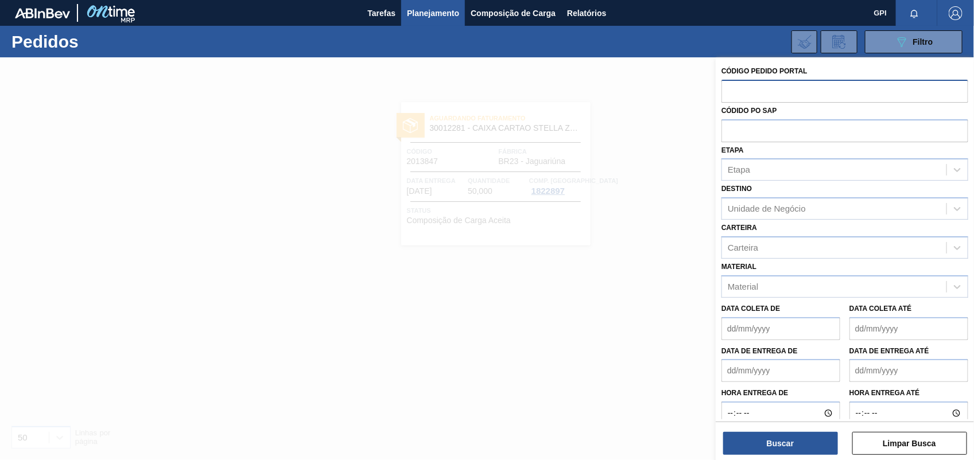
paste input "text"
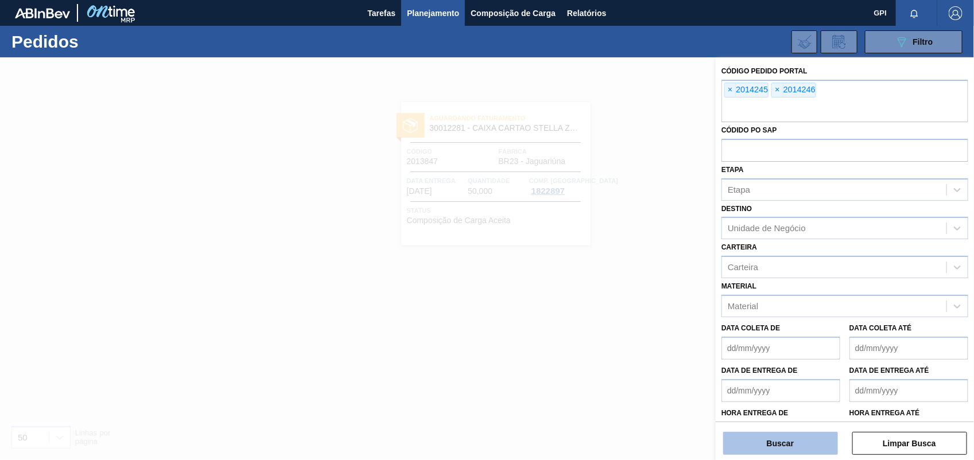
click at [805, 449] on button "Buscar" at bounding box center [780, 443] width 115 height 23
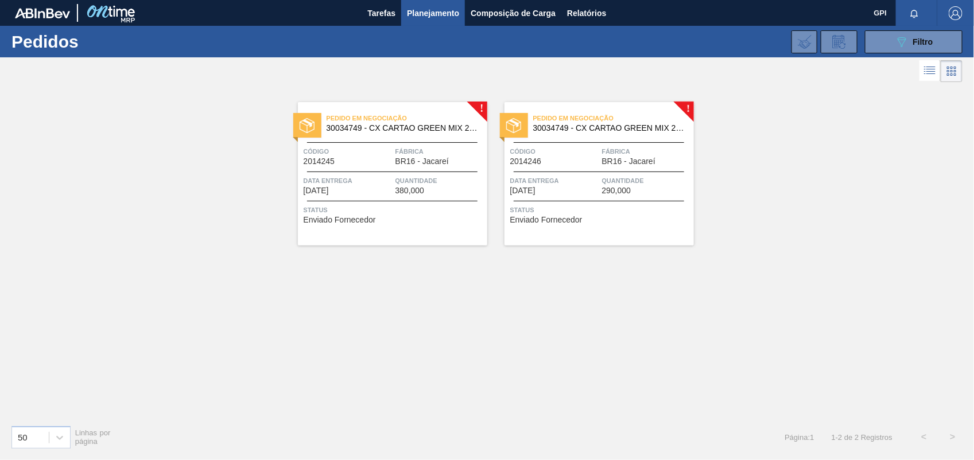
click at [348, 174] on div "Pedido em Negociação 30034749 - CX CARTAO GREEN MIX 269ML LN C6 Código 2014245 …" at bounding box center [392, 174] width 189 height 144
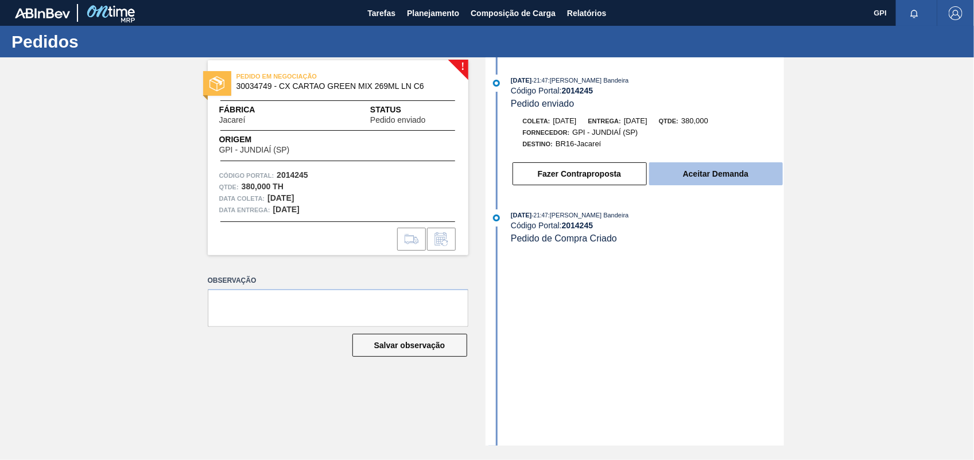
click at [706, 181] on button "Aceitar Demanda" at bounding box center [716, 173] width 134 height 23
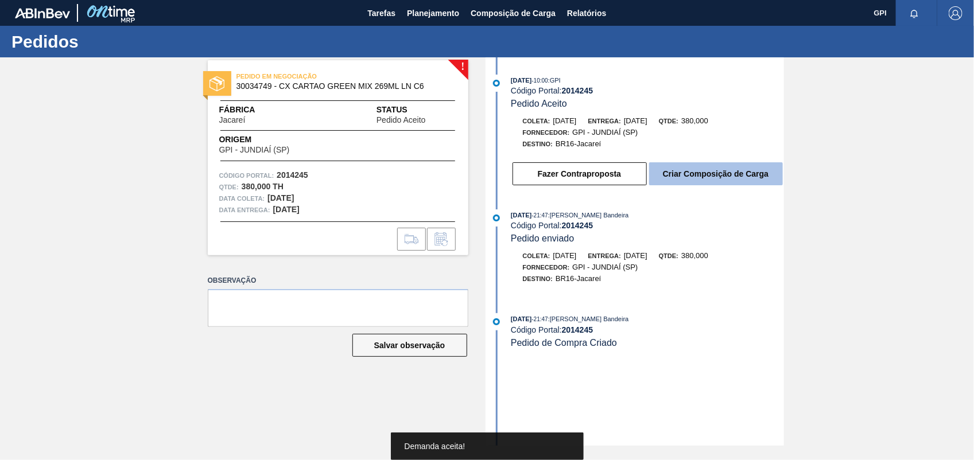
click at [708, 179] on button "Criar Composição de Carga" at bounding box center [716, 173] width 134 height 23
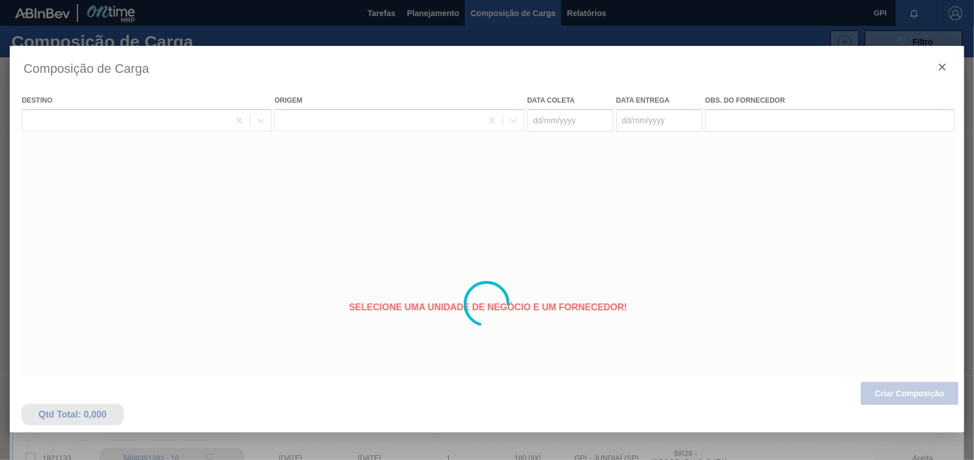
type coleta "01/09/2025"
type entrega "03/09/2025"
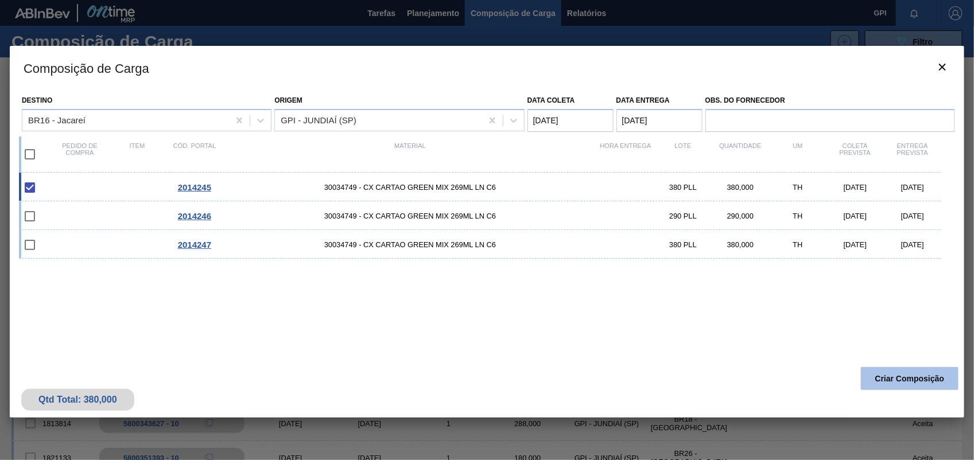
click at [920, 382] on button "Criar Composição" at bounding box center [910, 378] width 98 height 23
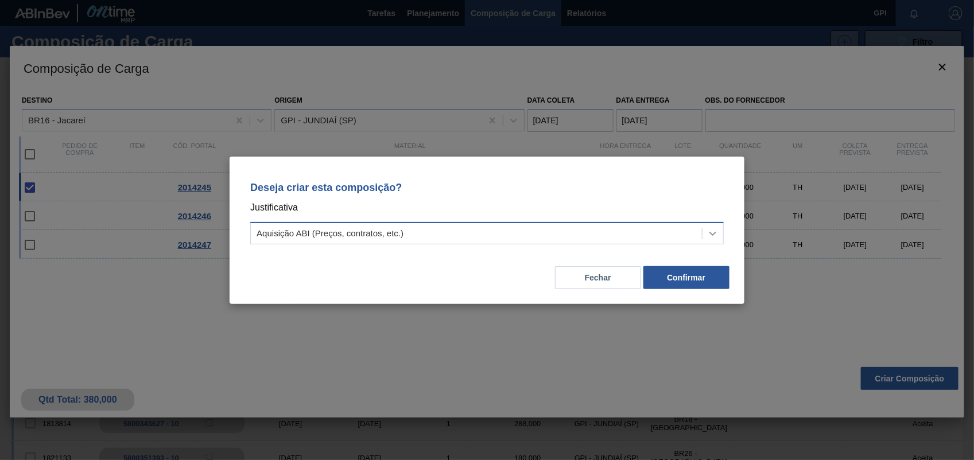
click at [707, 226] on div at bounding box center [713, 233] width 21 height 21
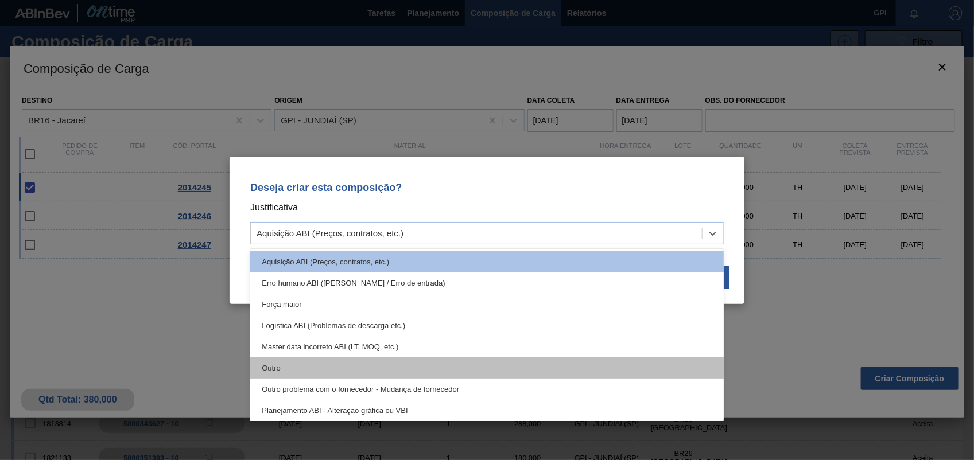
click at [355, 368] on div "Outro" at bounding box center [487, 368] width 474 height 21
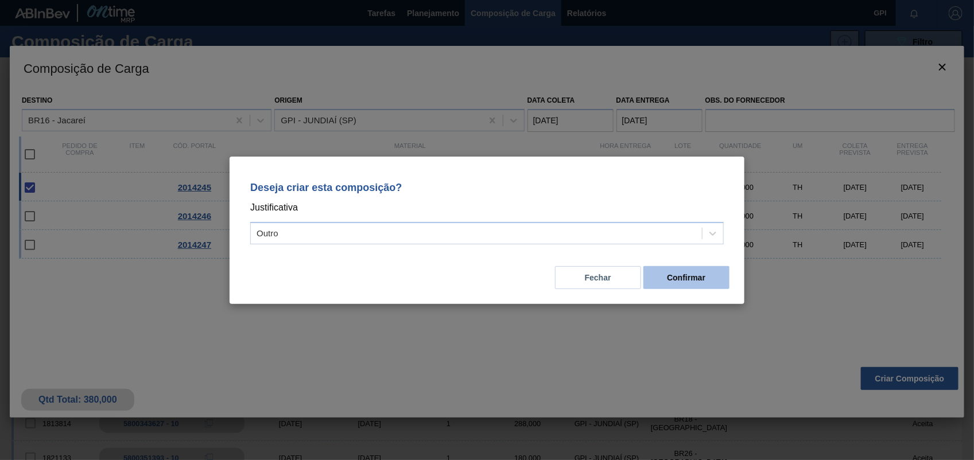
click at [684, 288] on button "Confirmar" at bounding box center [687, 277] width 86 height 23
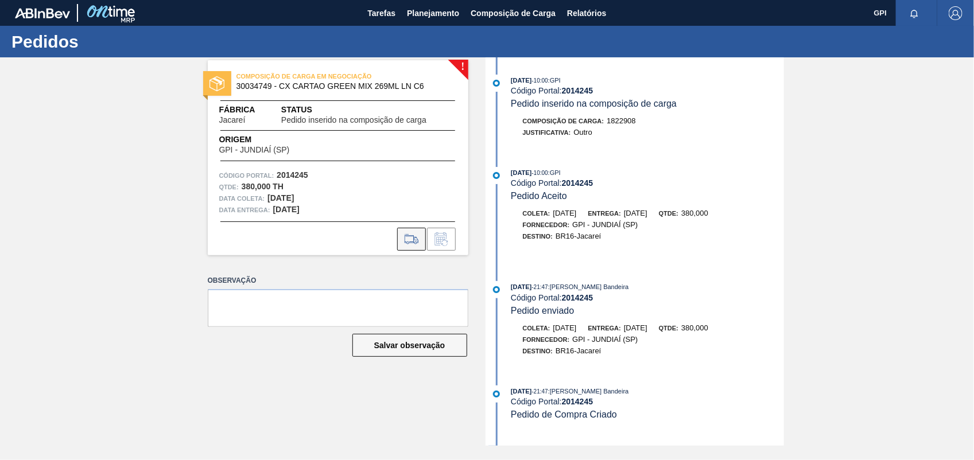
click at [411, 243] on icon at bounding box center [411, 240] width 18 height 14
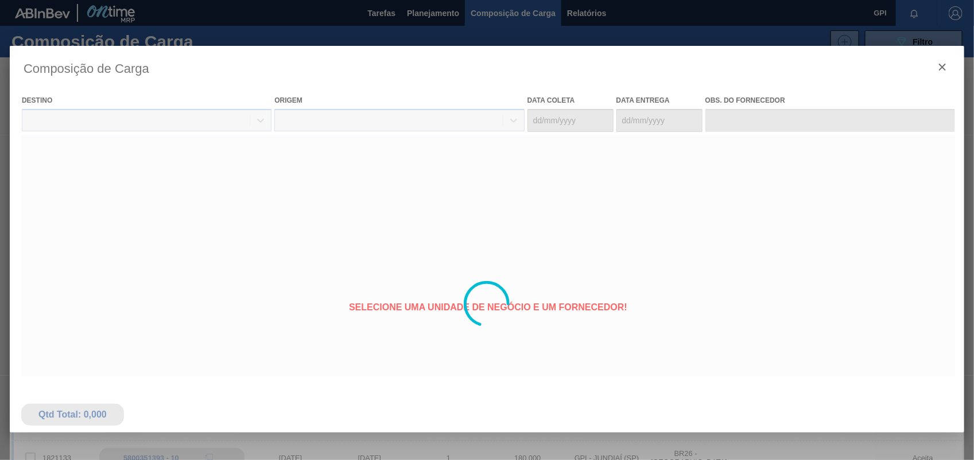
type coleta "01/09/2025"
type entrega "03/09/2025"
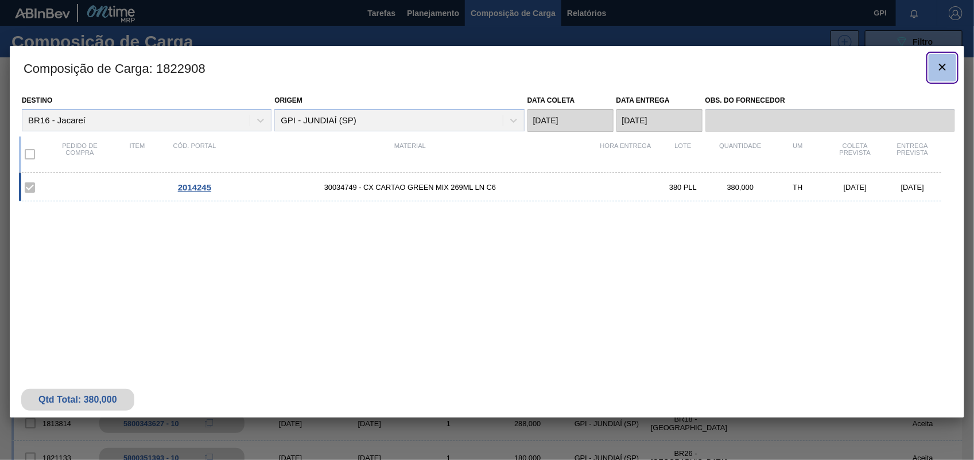
click at [934, 69] on button "botão de ícone" at bounding box center [943, 68] width 28 height 28
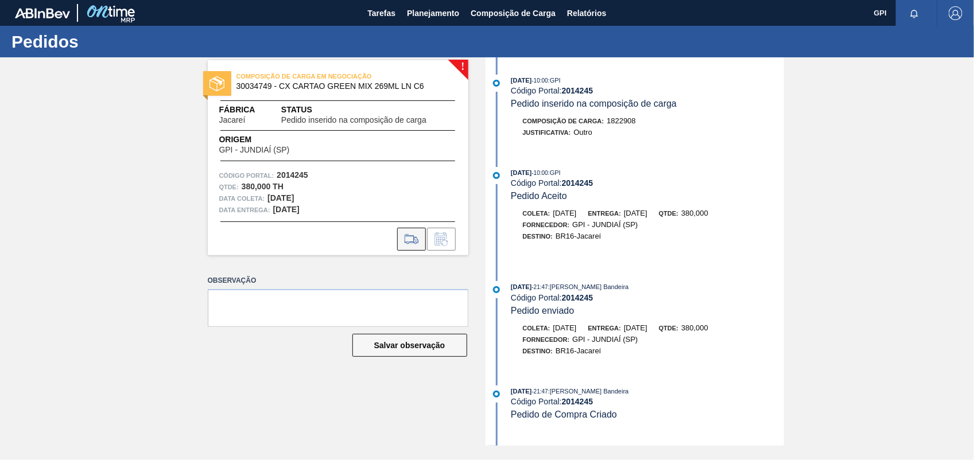
click at [408, 238] on icon at bounding box center [411, 240] width 18 height 14
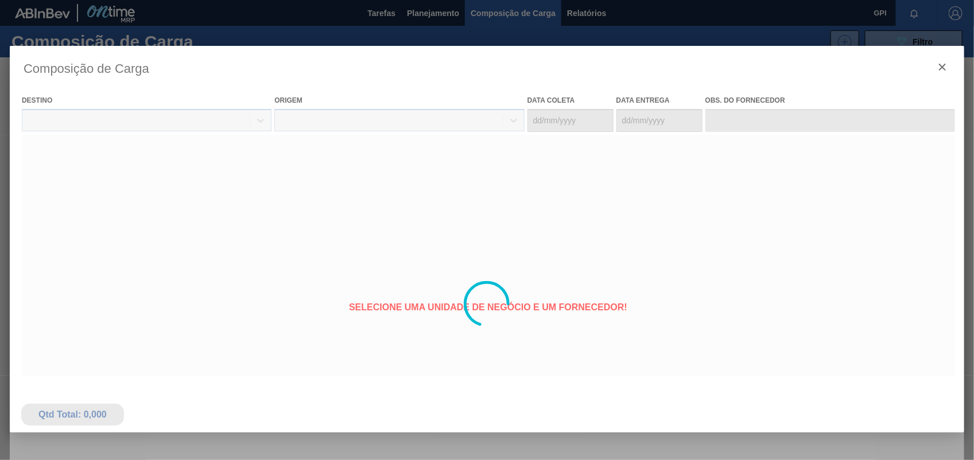
type coleta "01/09/2025"
type entrega "03/09/2025"
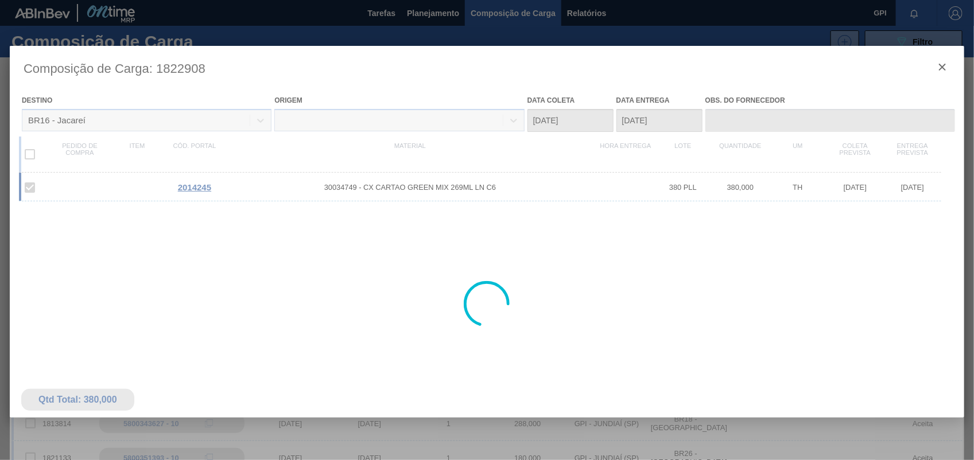
click at [940, 73] on div at bounding box center [487, 304] width 955 height 517
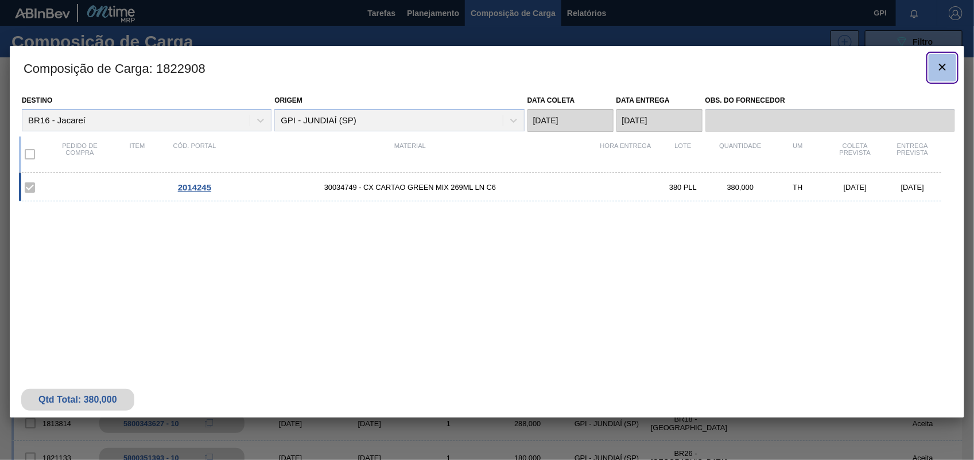
click at [945, 71] on icon "botão de ícone" at bounding box center [943, 67] width 14 height 14
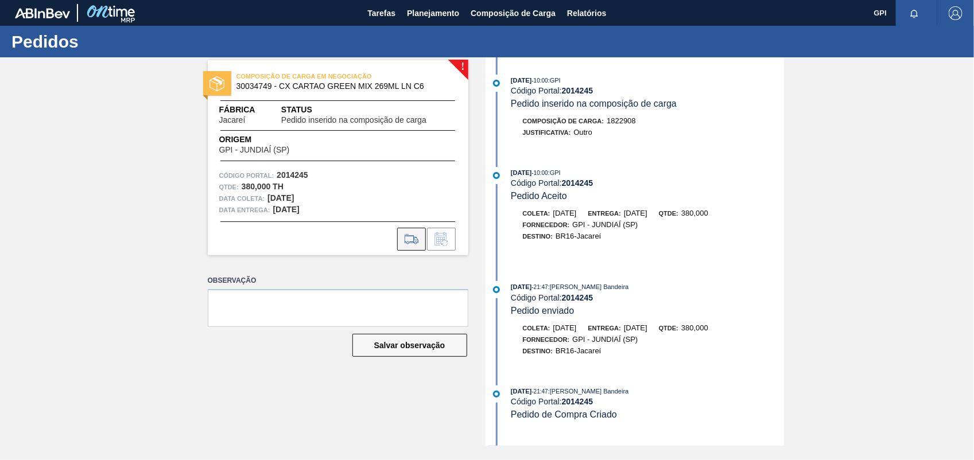
click at [418, 234] on icon at bounding box center [411, 240] width 18 height 14
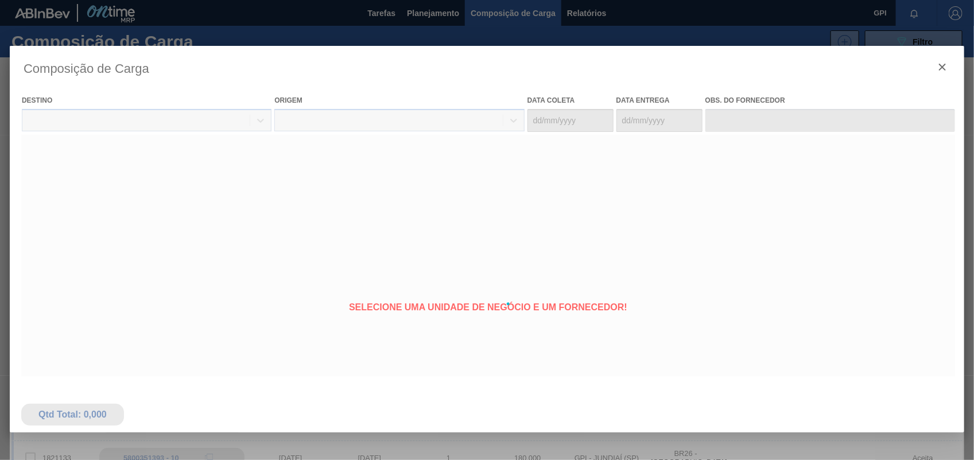
type coleta "01/09/2025"
type entrega "03/09/2025"
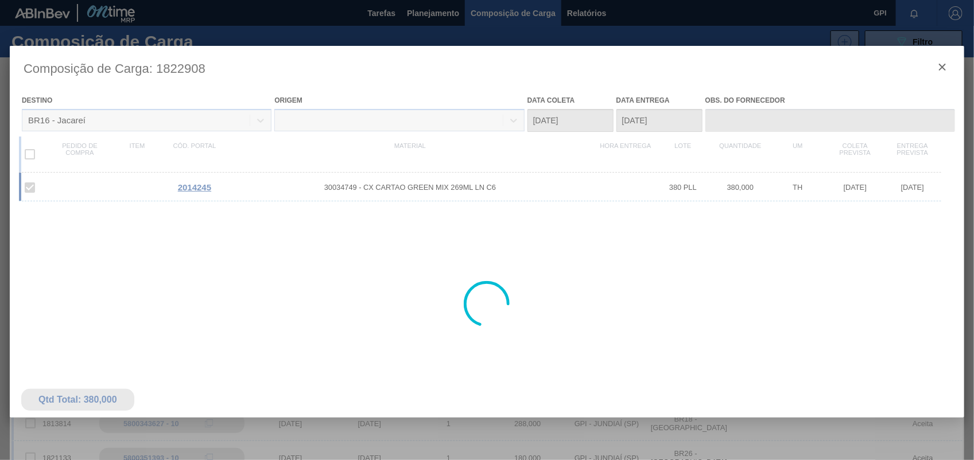
click at [955, 72] on div at bounding box center [487, 304] width 955 height 517
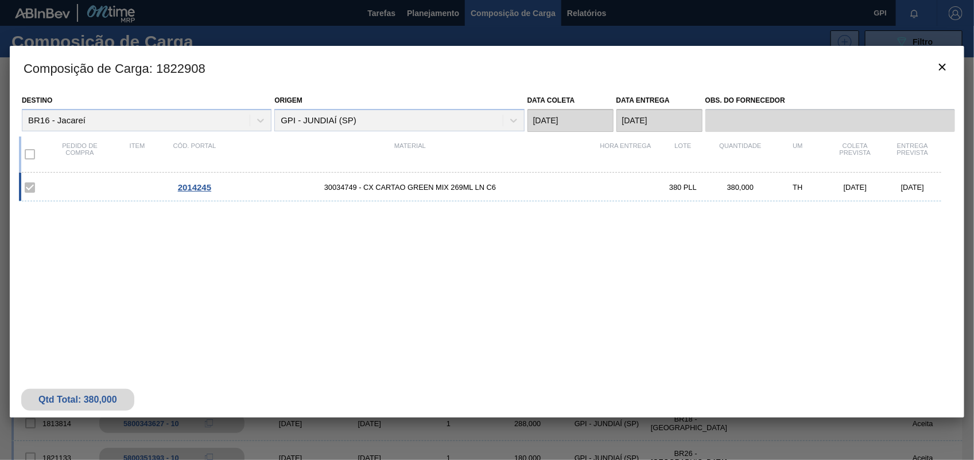
click at [959, 61] on h3 "Composição de Carga : 1822908" at bounding box center [487, 68] width 955 height 44
click at [919, 71] on h3 "Composição de Carga : 1822908" at bounding box center [487, 68] width 955 height 44
click at [946, 67] on icon "botão de ícone" at bounding box center [943, 67] width 14 height 14
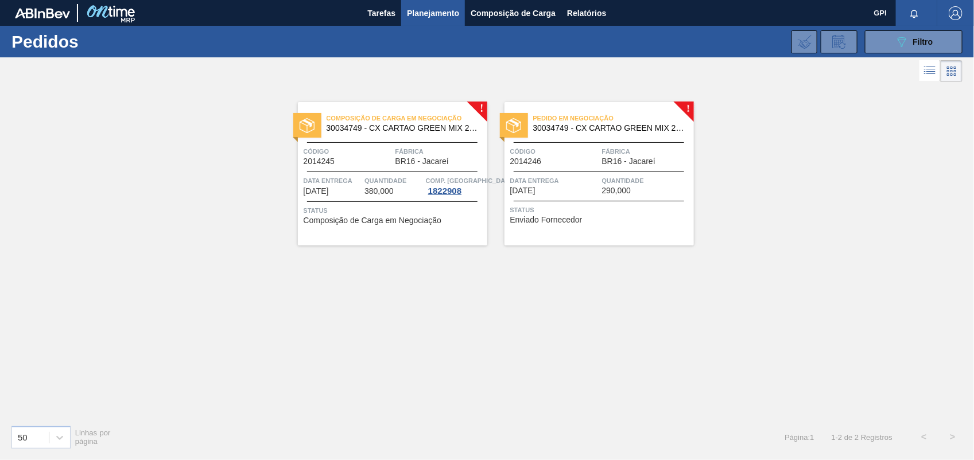
click at [593, 156] on span "Código" at bounding box center [554, 151] width 89 height 11
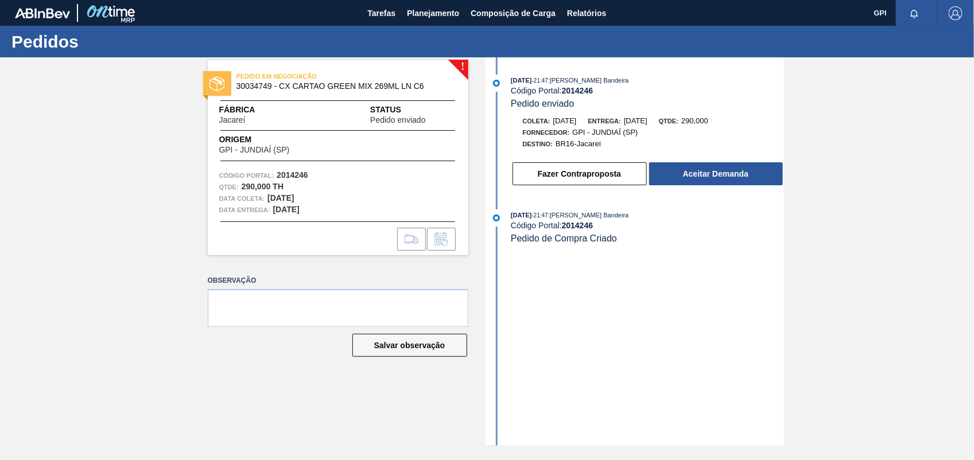
click at [738, 192] on div "21/08/2025 - 21:47 : Leticia Marquesini Bandeira Código Portal: 2014246 Pedido …" at bounding box center [637, 134] width 296 height 118
click at [737, 185] on button "Aceitar Demanda" at bounding box center [716, 173] width 134 height 23
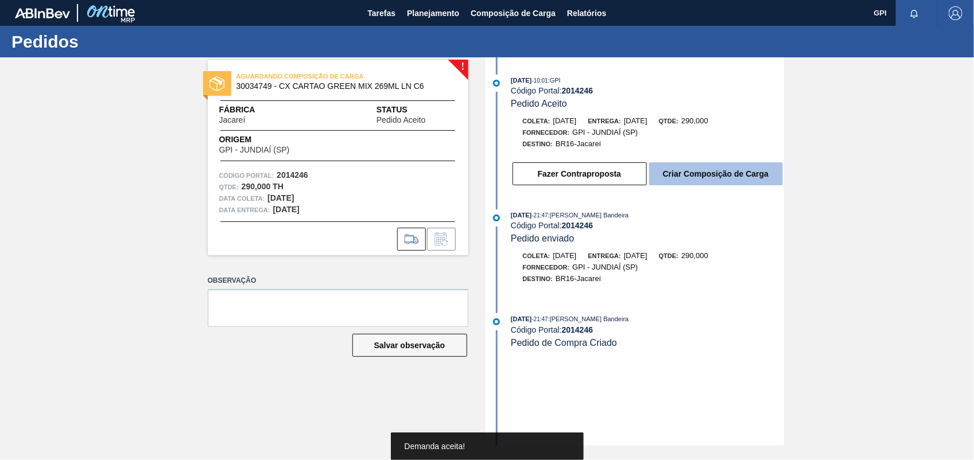
click at [727, 173] on button "Criar Composição de Carga" at bounding box center [716, 173] width 134 height 23
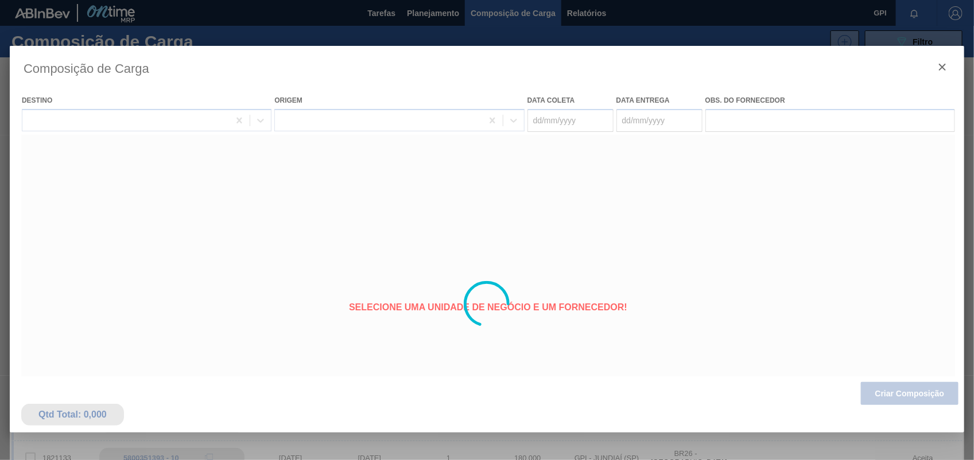
type coleta "22/09/2025"
type entrega "24/09/2025"
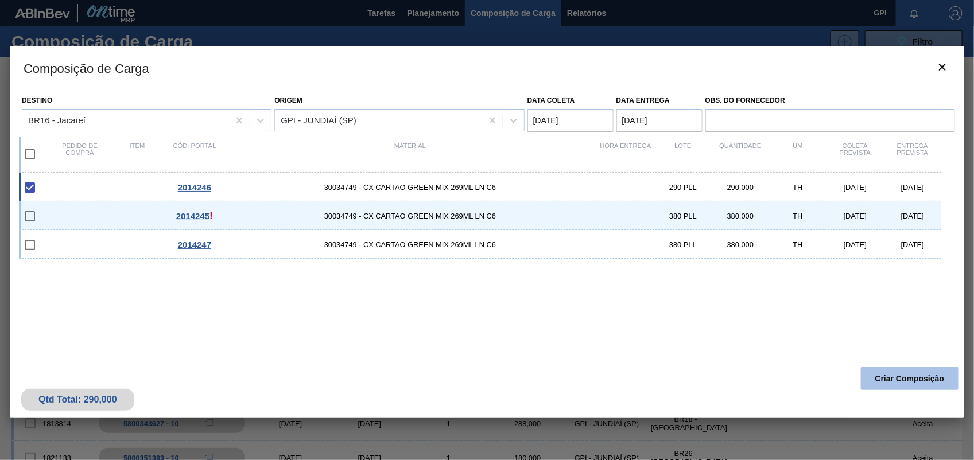
click at [886, 381] on button "Criar Composição" at bounding box center [910, 378] width 98 height 23
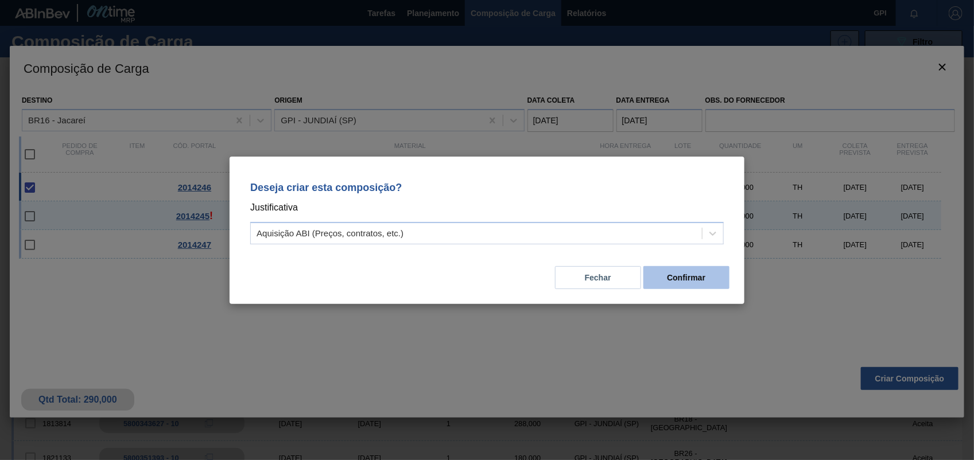
click at [691, 276] on button "Confirmar" at bounding box center [687, 277] width 86 height 23
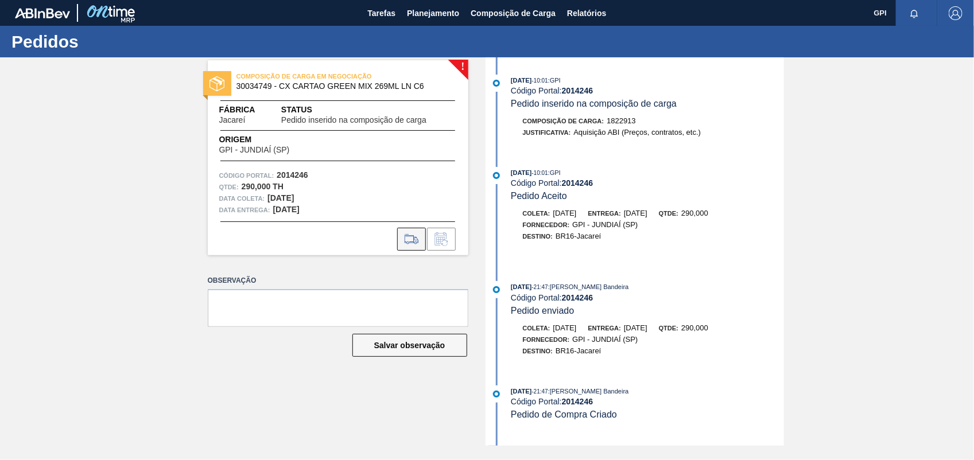
click at [417, 246] on button at bounding box center [411, 239] width 29 height 23
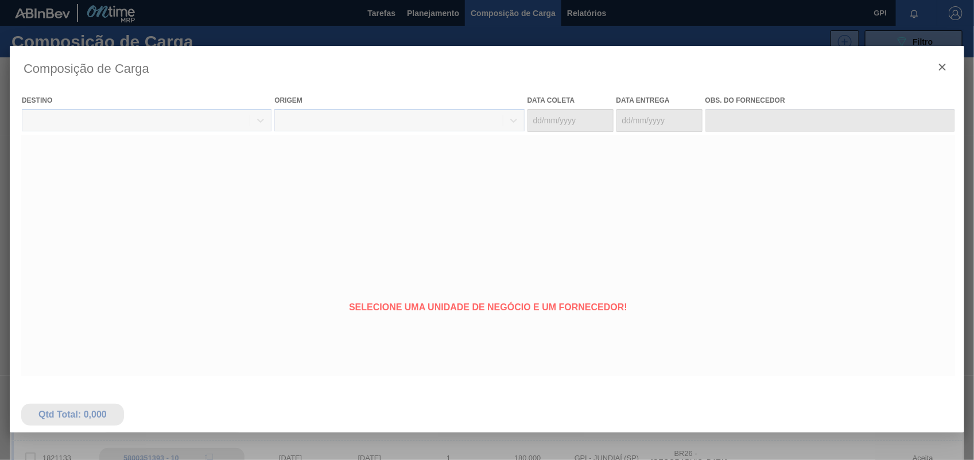
type coleta "22/09/2025"
type entrega "24/09/2025"
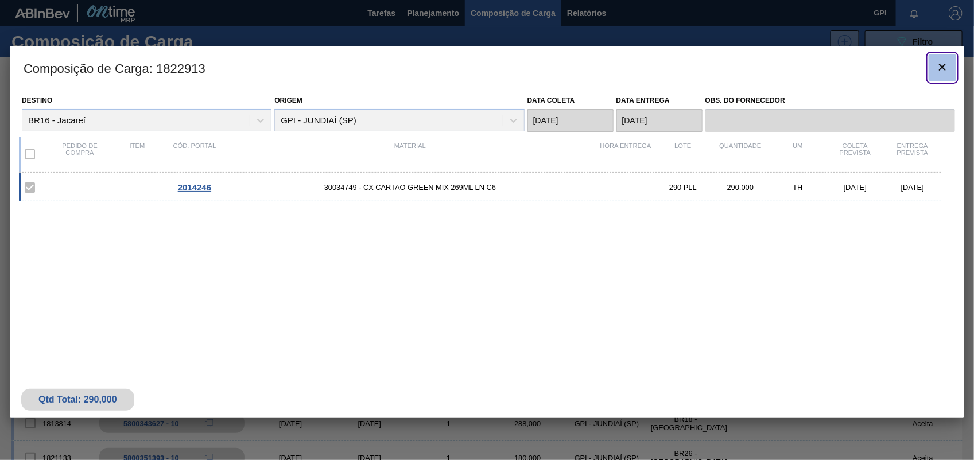
click at [944, 62] on icon "botão de ícone" at bounding box center [943, 67] width 14 height 14
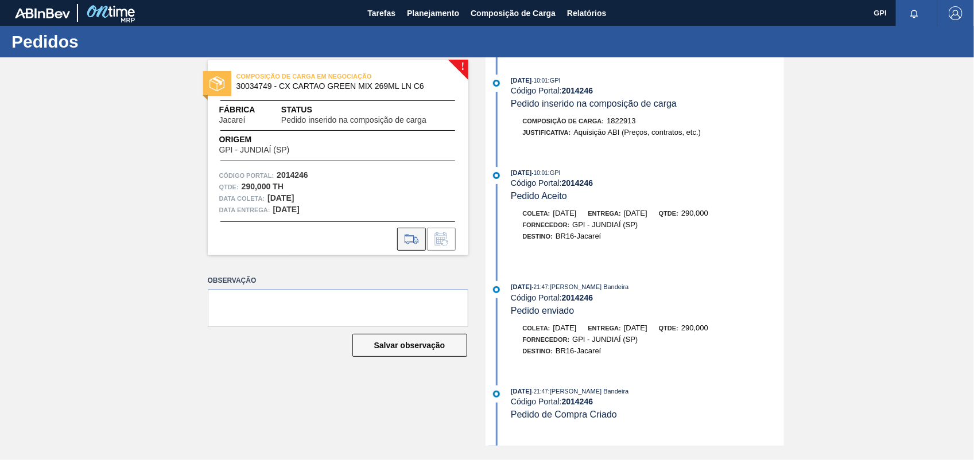
click at [418, 242] on icon at bounding box center [411, 240] width 18 height 14
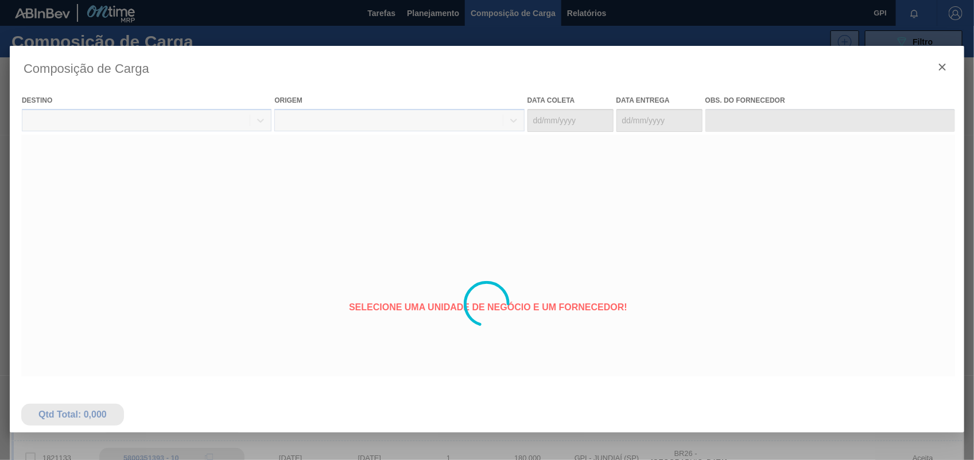
type coleta "22/09/2025"
type entrega "24/09/2025"
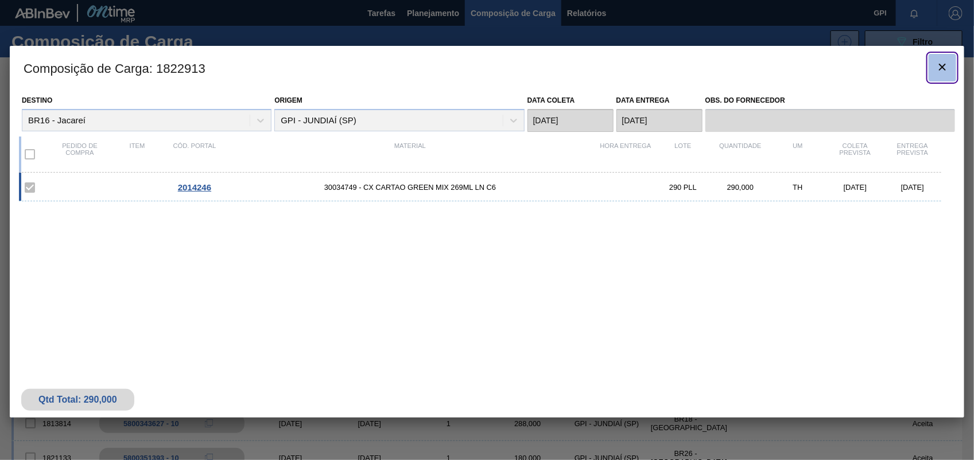
click at [944, 69] on icon "botão de ícone" at bounding box center [942, 67] width 7 height 7
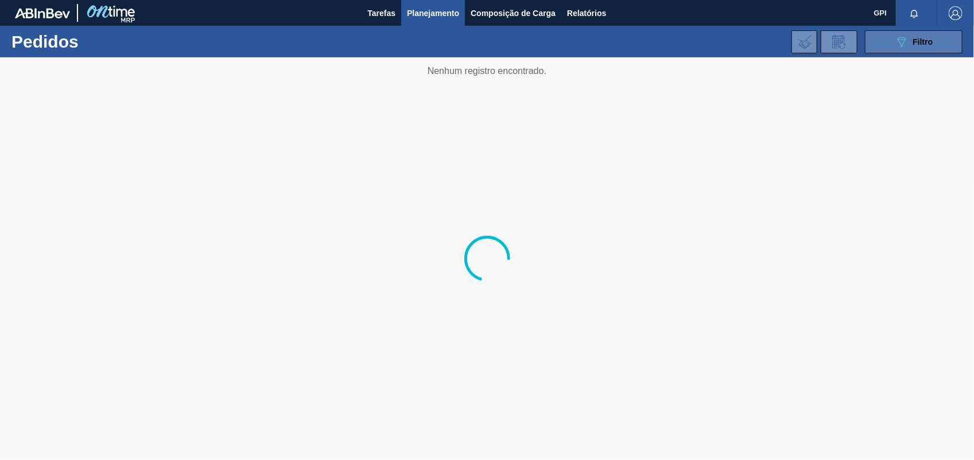
click at [899, 38] on icon "089F7B8B-B2A5-4AFE-B5C0-19BA573D28AC" at bounding box center [902, 42] width 14 height 14
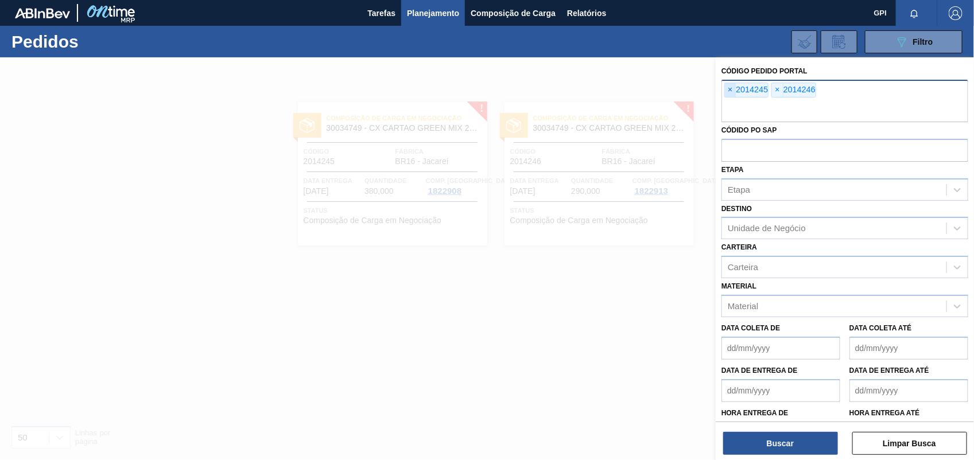
click at [731, 93] on span "×" at bounding box center [730, 90] width 11 height 14
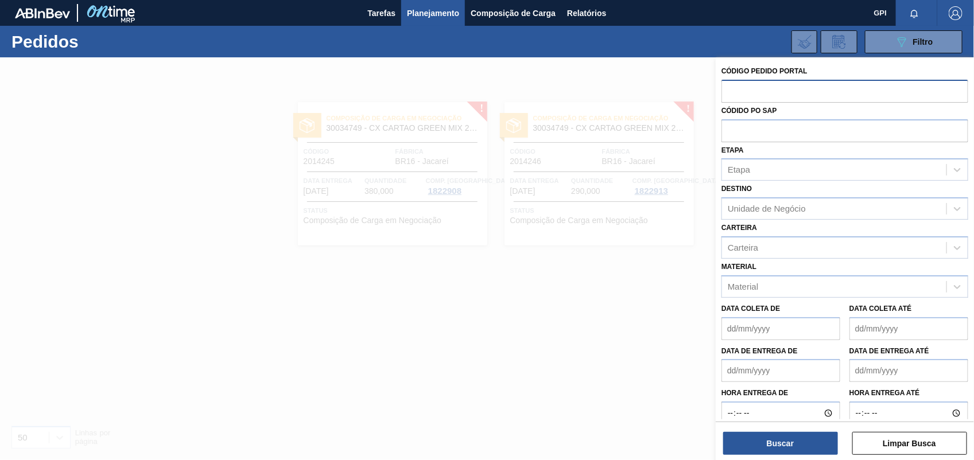
paste input "2014247"
type input "2014247"
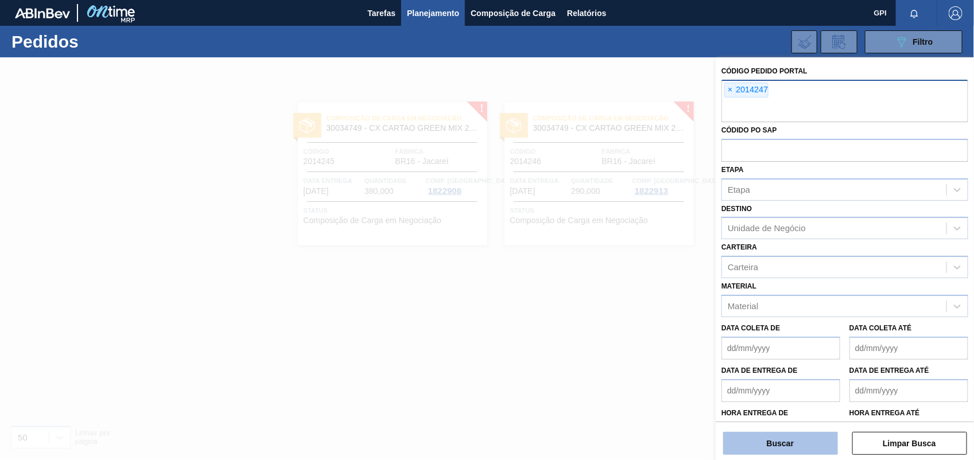
click at [767, 436] on button "Buscar" at bounding box center [780, 443] width 115 height 23
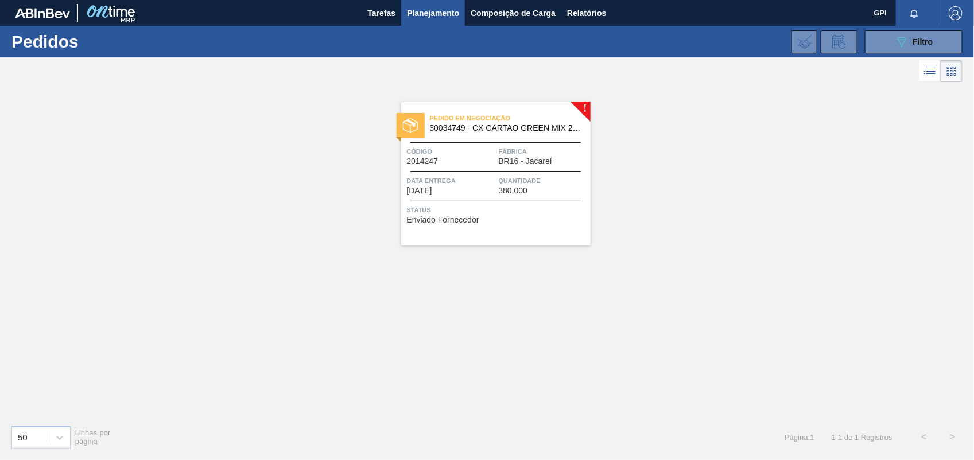
click at [481, 206] on span "Status" at bounding box center [497, 209] width 181 height 11
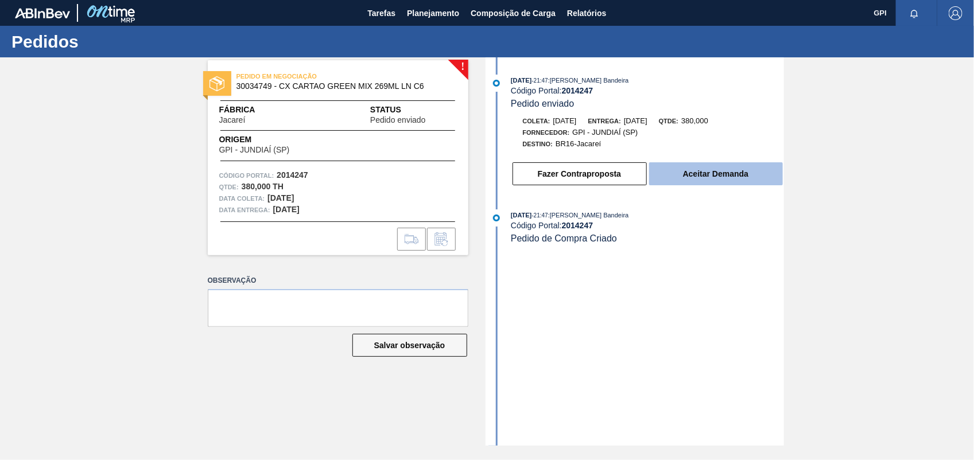
click at [707, 171] on button "Aceitar Demanda" at bounding box center [716, 173] width 134 height 23
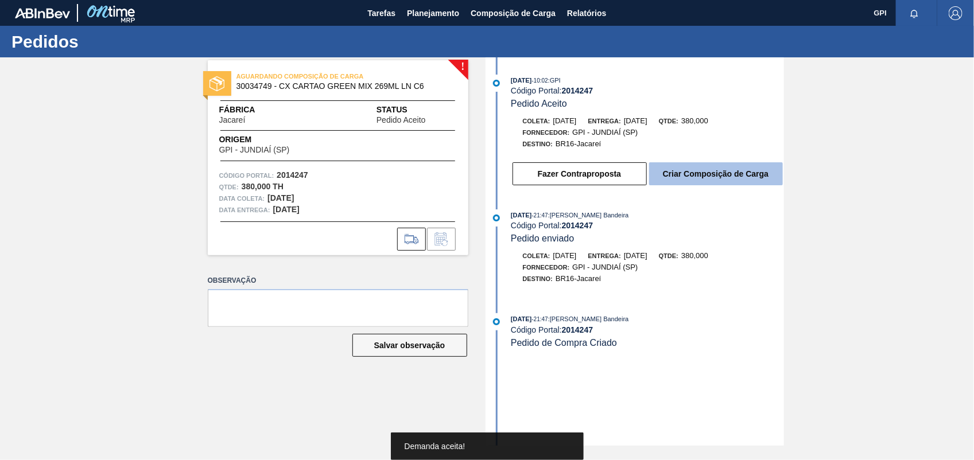
click at [710, 178] on button "Criar Composição de Carga" at bounding box center [716, 173] width 134 height 23
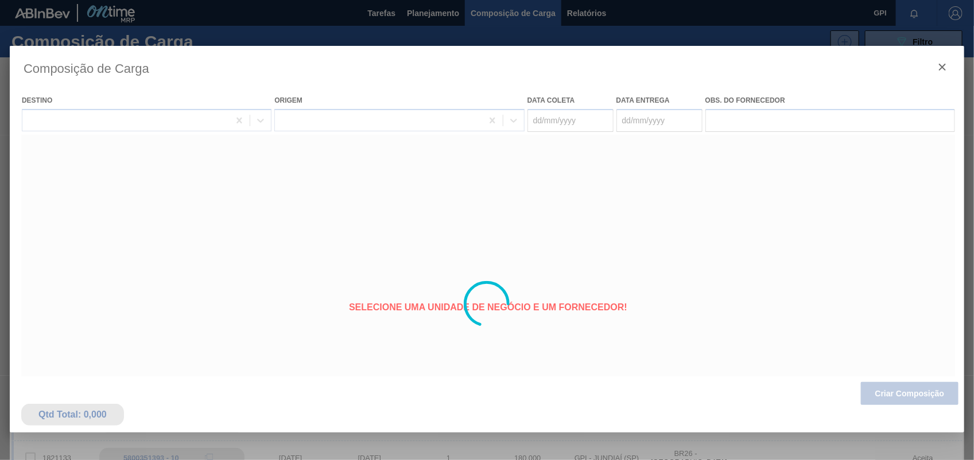
type coleta "06/10/2025"
type entrega "08/10/2025"
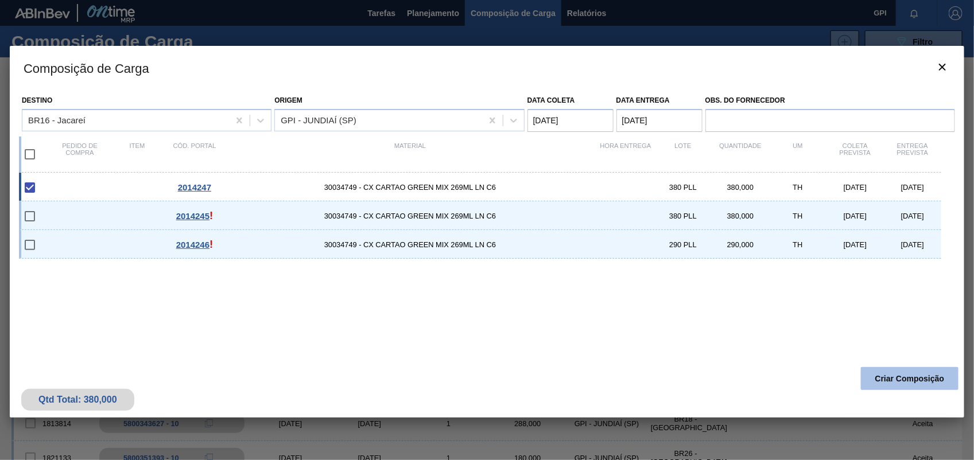
click at [935, 383] on button "Criar Composição" at bounding box center [910, 378] width 98 height 23
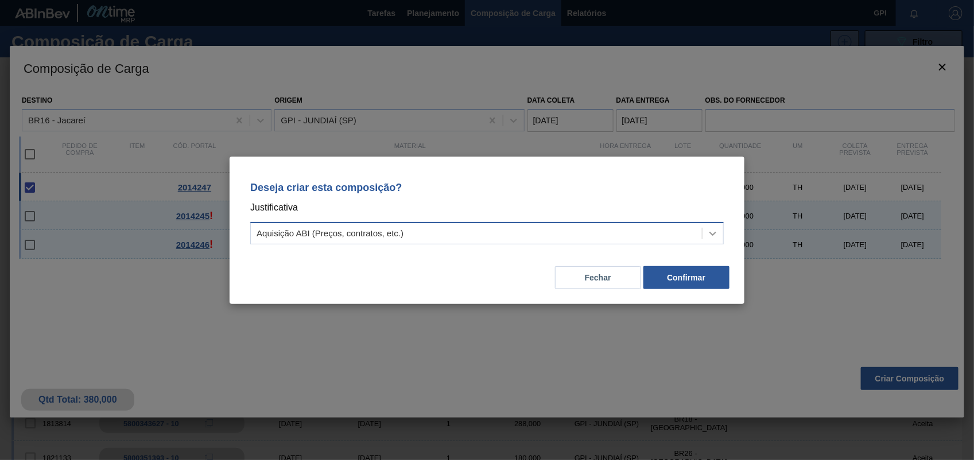
click at [710, 237] on icon at bounding box center [712, 233] width 11 height 11
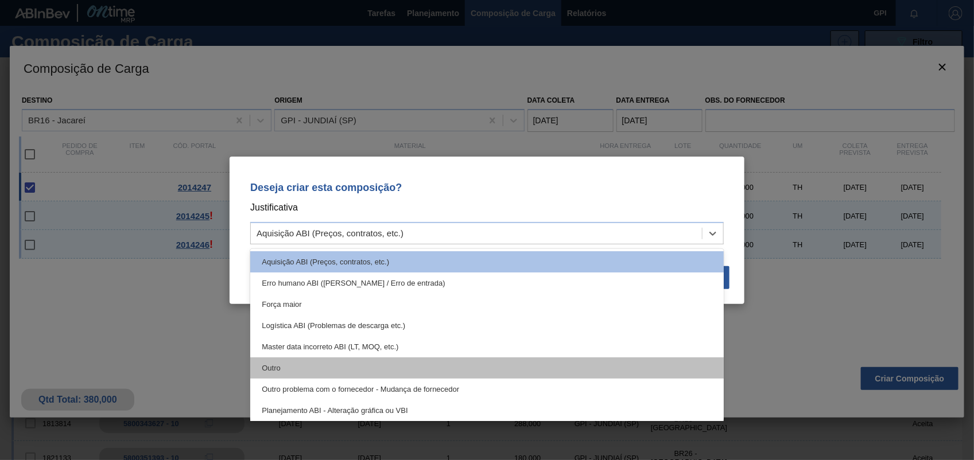
click at [352, 362] on div "Outro" at bounding box center [487, 368] width 474 height 21
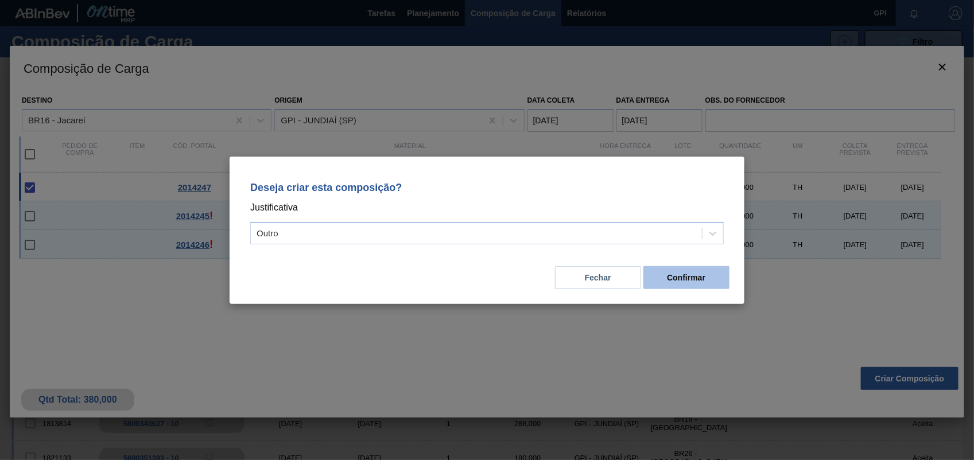
click at [722, 280] on button "Confirmar" at bounding box center [687, 277] width 86 height 23
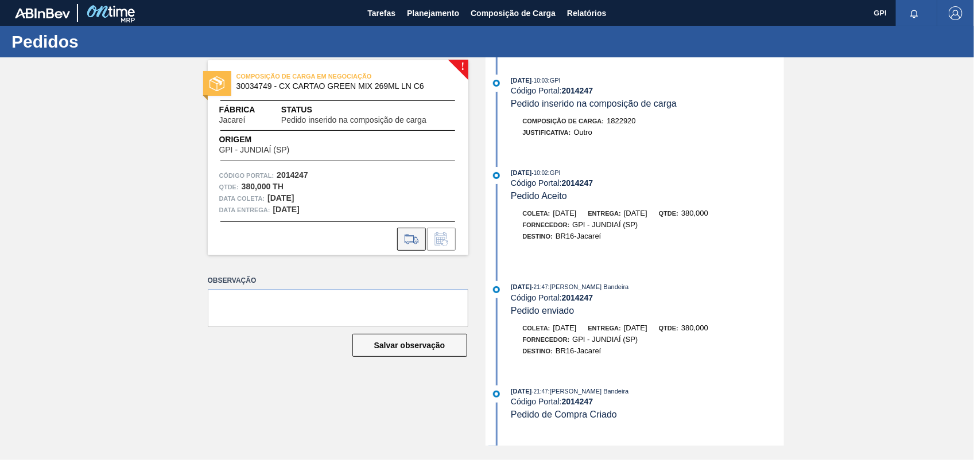
click at [408, 233] on icon at bounding box center [411, 240] width 18 height 14
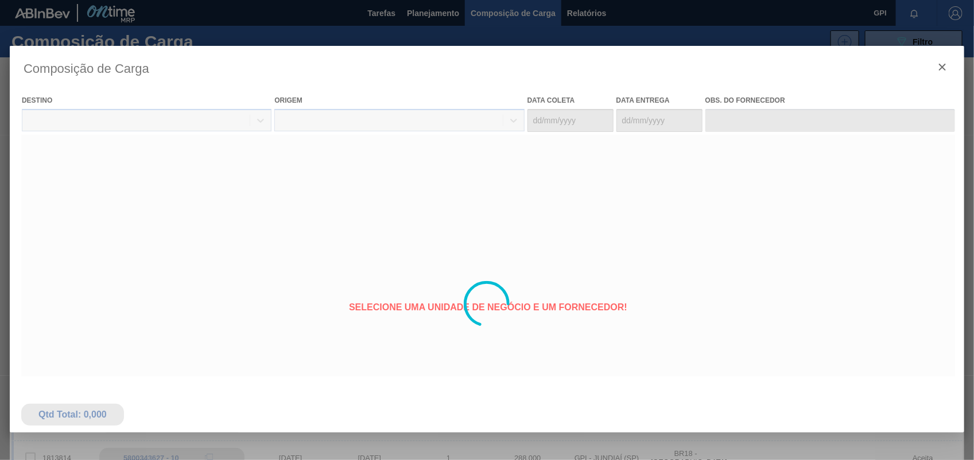
type coleta "06/10/2025"
type entrega "08/10/2025"
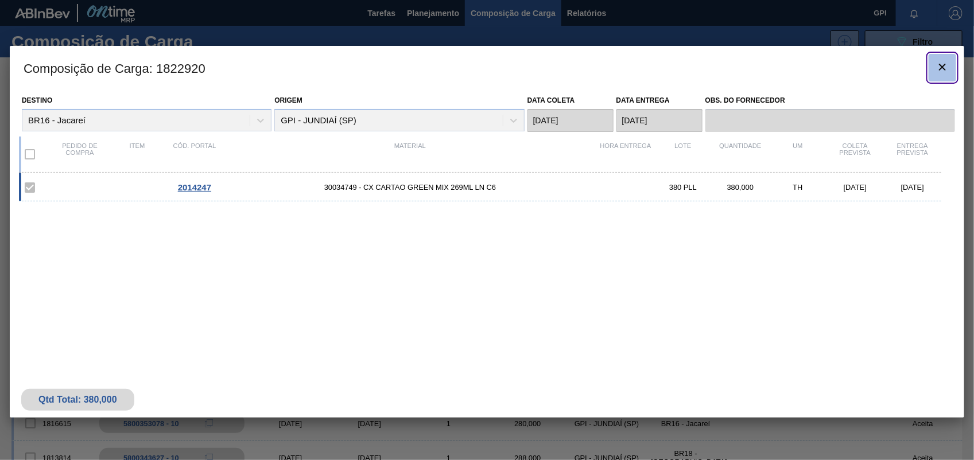
click at [940, 68] on icon "botão de ícone" at bounding box center [943, 67] width 14 height 14
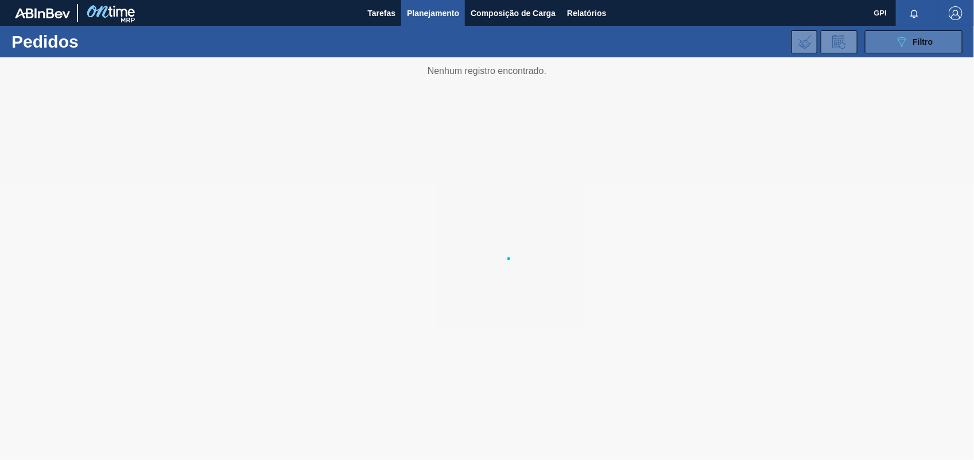
click at [932, 42] on span "Filtro" at bounding box center [923, 41] width 20 height 9
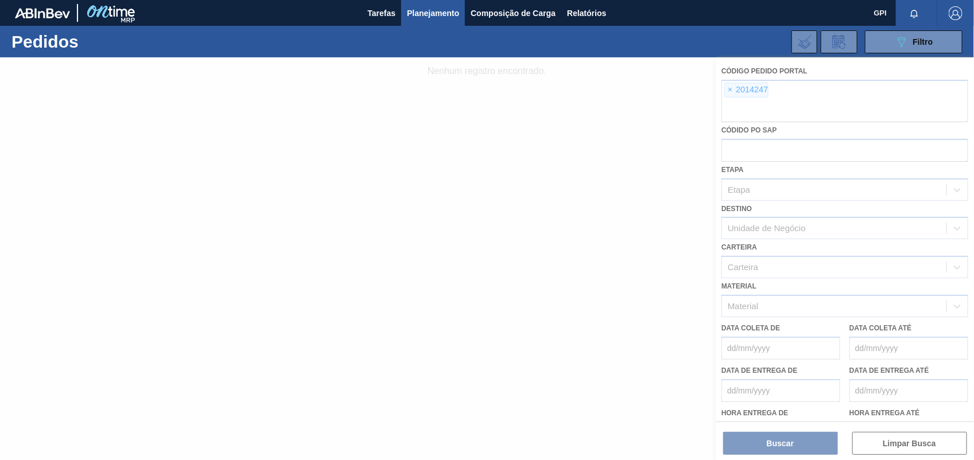
click at [731, 92] on div at bounding box center [487, 258] width 974 height 403
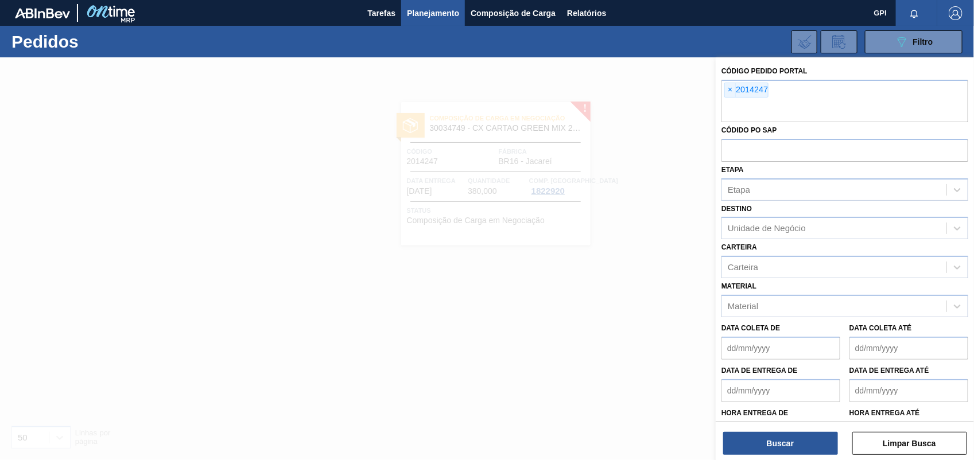
click at [731, 92] on span "×" at bounding box center [730, 90] width 11 height 14
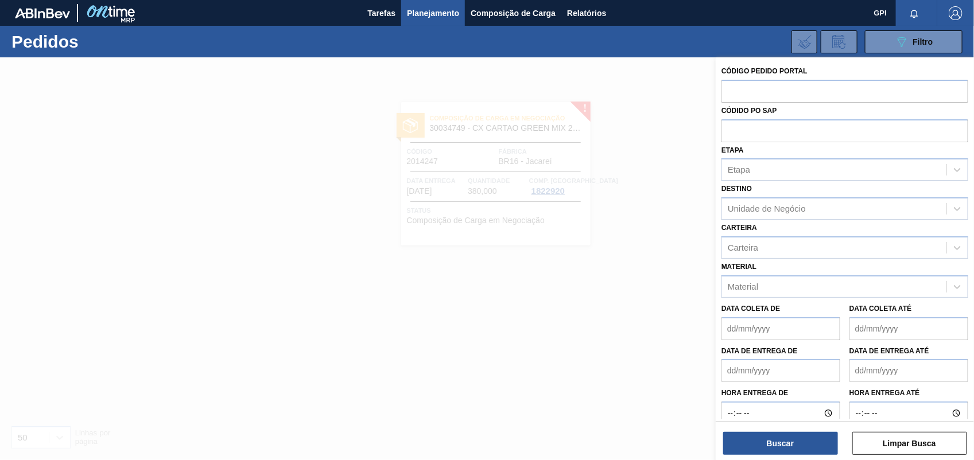
click at [731, 92] on input "text" at bounding box center [845, 91] width 247 height 22
